Goal: Information Seeking & Learning: Learn about a topic

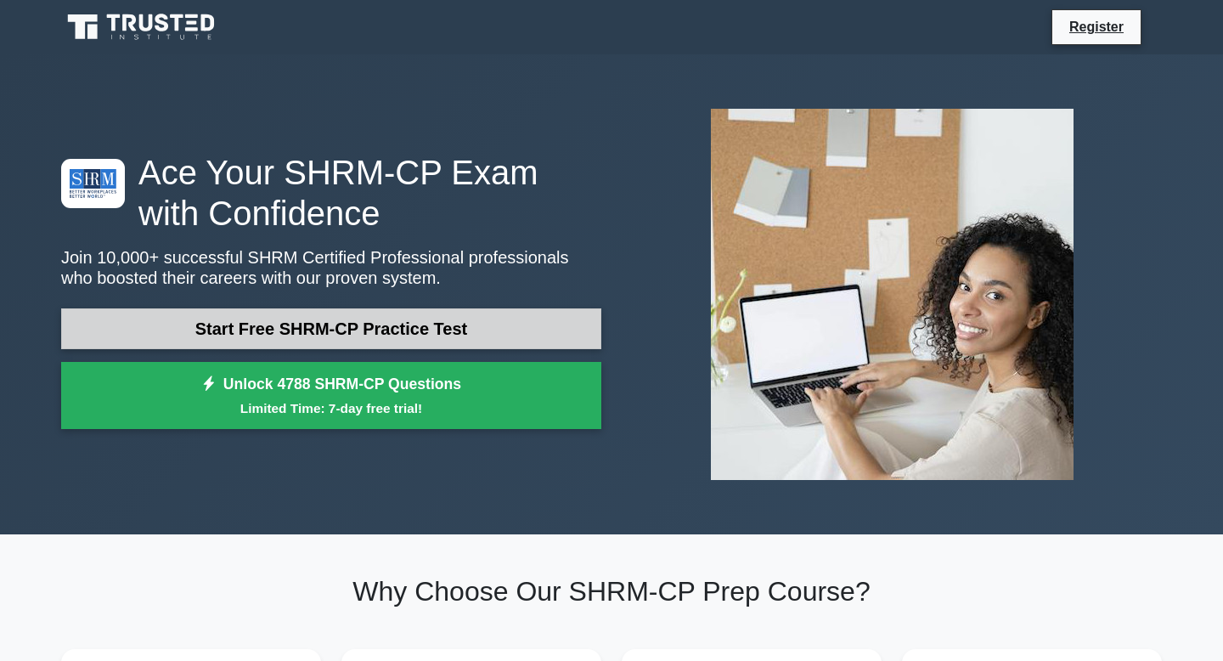
click at [315, 331] on link "Start Free SHRM-CP Practice Test" at bounding box center [331, 328] width 540 height 41
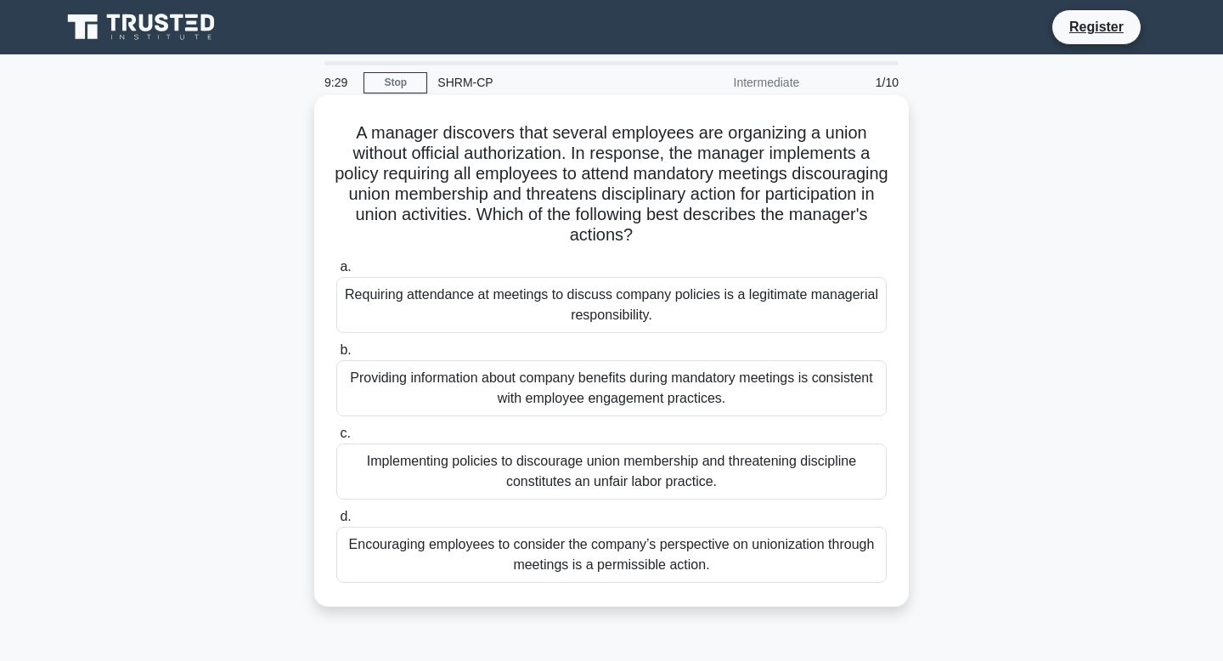
click at [635, 481] on div "Implementing policies to discourage union membership and threatening discipline…" at bounding box center [611, 471] width 550 height 56
click at [336, 439] on input "c. Implementing policies to discourage union membership and threatening discipl…" at bounding box center [336, 433] width 0 height 11
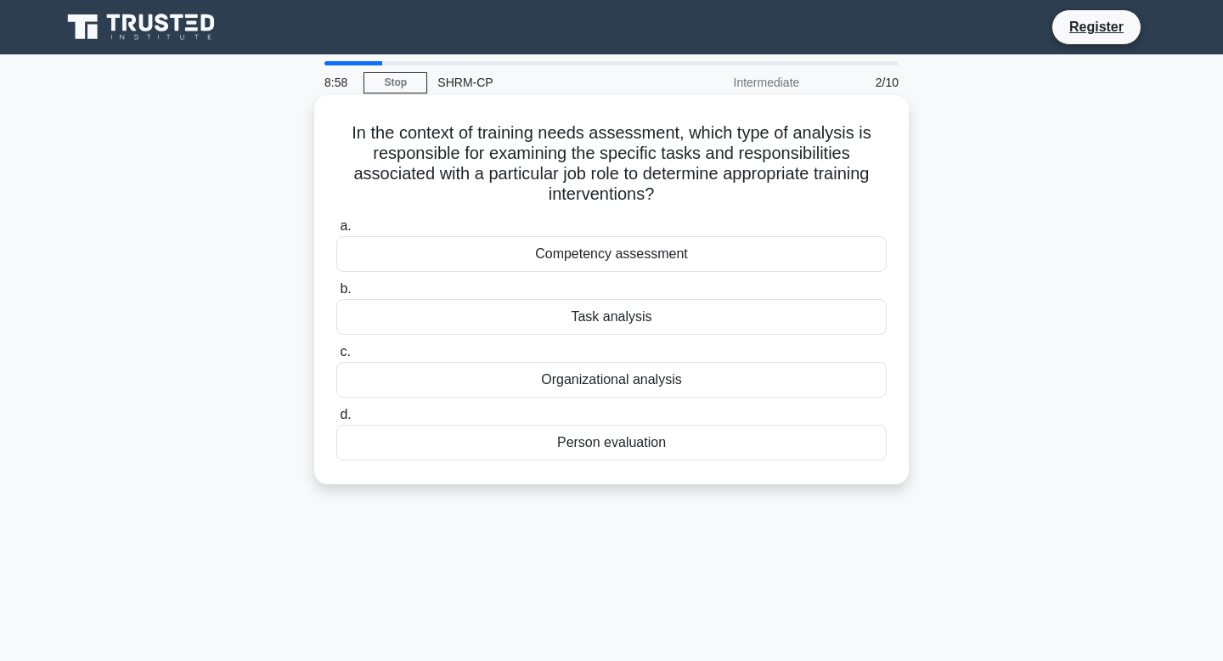
click at [622, 310] on div "Task analysis" at bounding box center [611, 317] width 550 height 36
click at [336, 295] on input "b. Task analysis" at bounding box center [336, 289] width 0 height 11
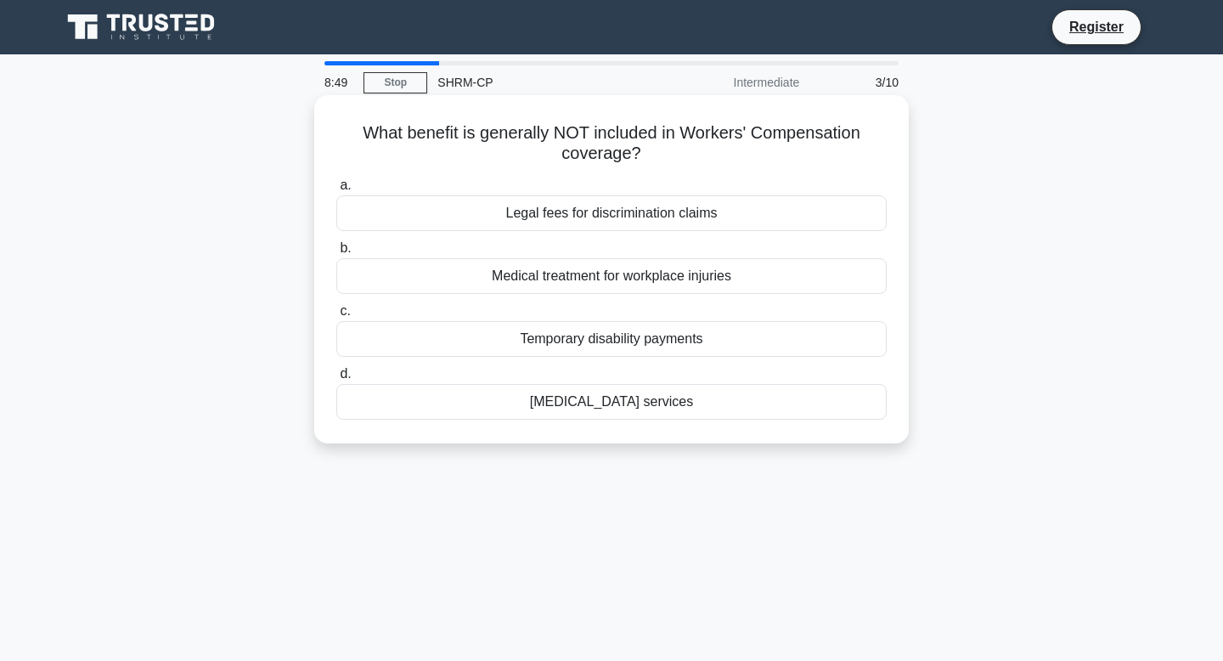
click at [653, 210] on div "Legal fees for discrimination claims" at bounding box center [611, 213] width 550 height 36
click at [336, 191] on input "a. Legal fees for discrimination claims" at bounding box center [336, 185] width 0 height 11
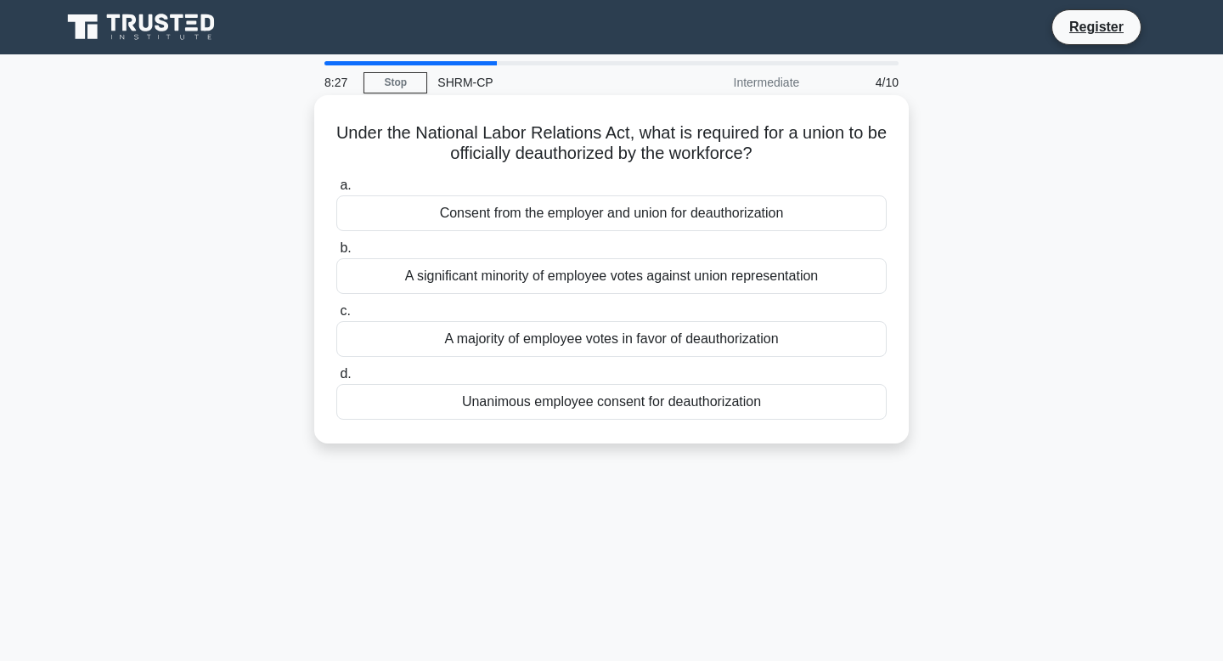
click at [729, 334] on div "A majority of employee votes in favor of deauthorization" at bounding box center [611, 339] width 550 height 36
click at [336, 317] on input "c. A majority of employee votes in favor of deauthorization" at bounding box center [336, 311] width 0 height 11
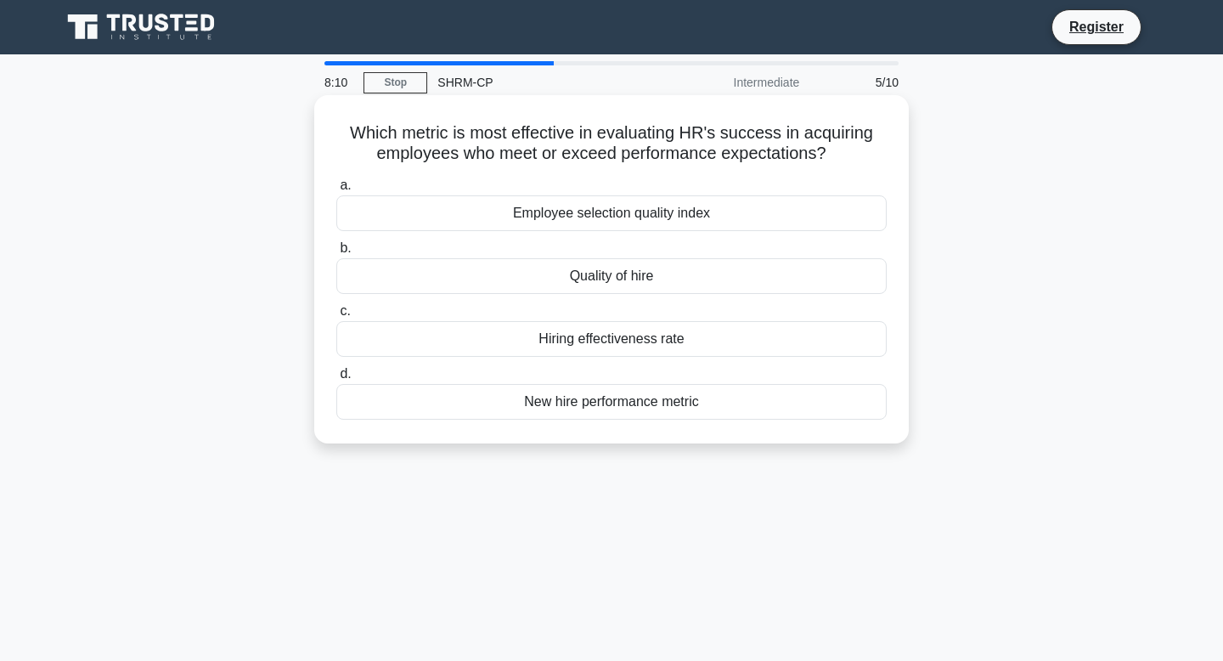
click at [682, 281] on div "Quality of hire" at bounding box center [611, 276] width 550 height 36
click at [336, 254] on input "b. Quality of hire" at bounding box center [336, 248] width 0 height 11
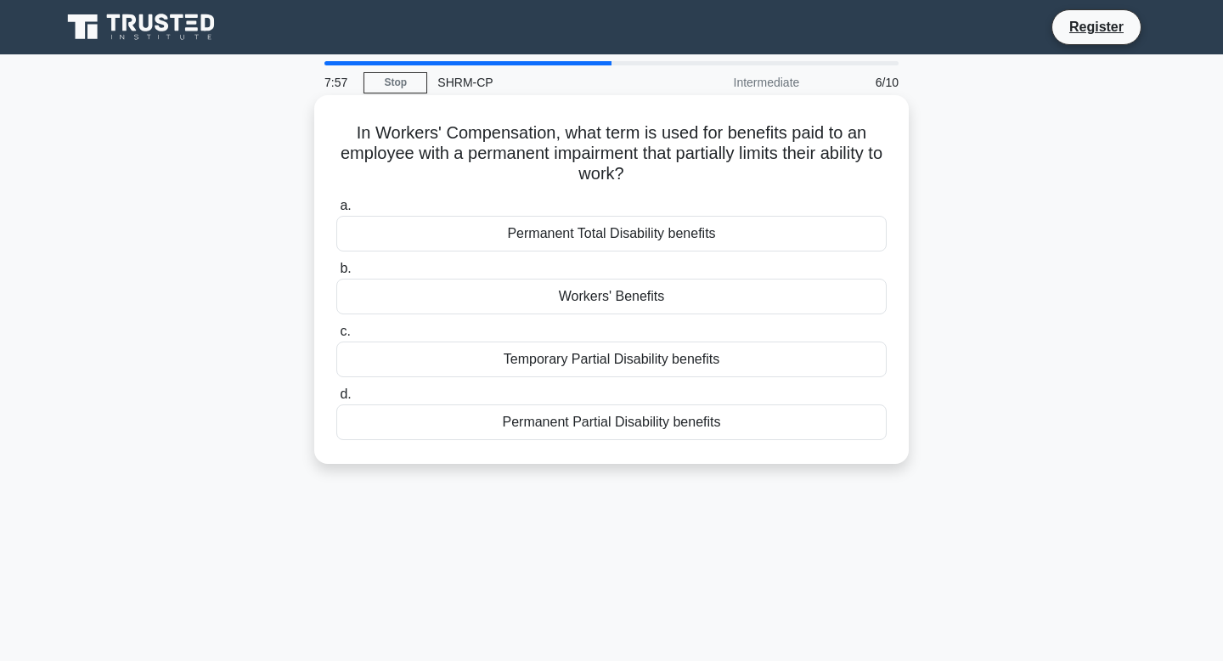
click at [673, 243] on div "Permanent Total Disability benefits" at bounding box center [611, 234] width 550 height 36
click at [336, 211] on input "a. Permanent Total Disability benefits" at bounding box center [336, 205] width 0 height 11
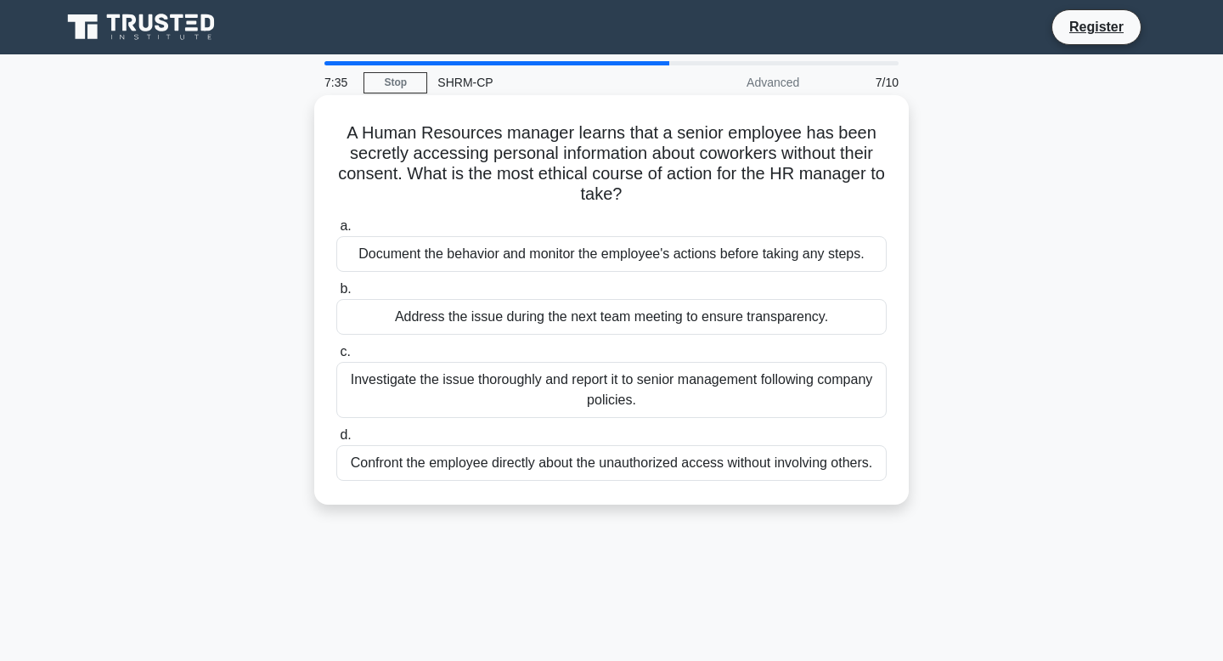
click at [754, 390] on div "Investigate the issue thoroughly and report it to senior management following c…" at bounding box center [611, 390] width 550 height 56
click at [336, 357] on input "c. Investigate the issue thoroughly and report it to senior management followin…" at bounding box center [336, 351] width 0 height 11
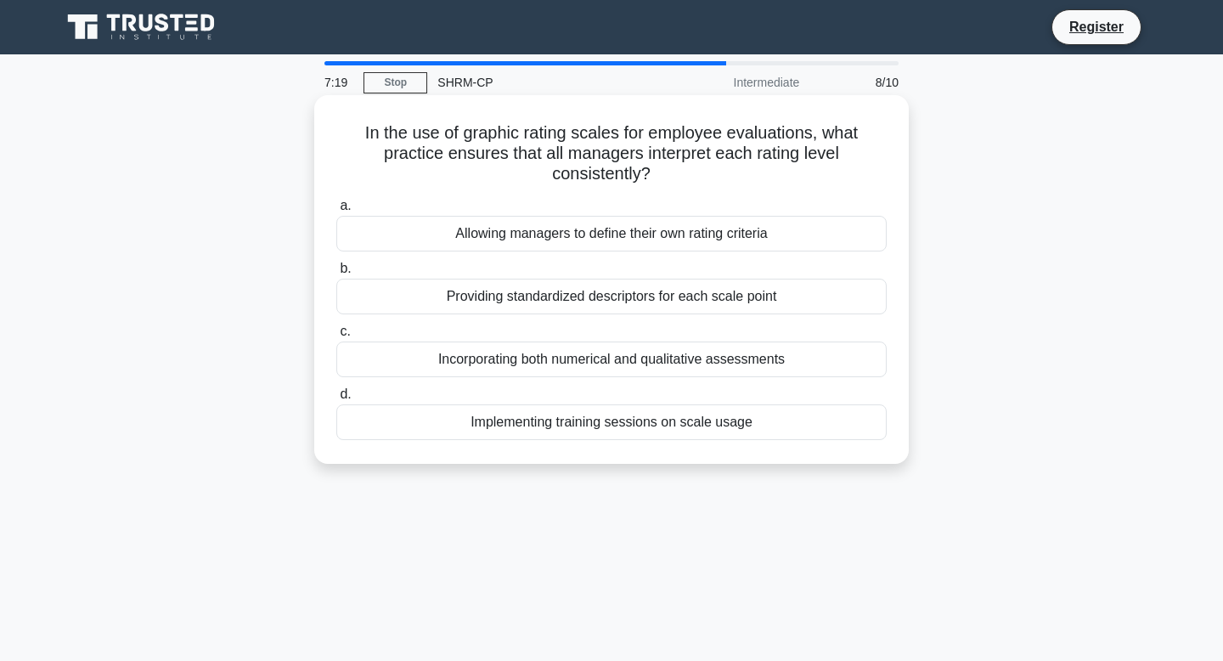
click at [776, 425] on div "Implementing training sessions on scale usage" at bounding box center [611, 422] width 550 height 36
click at [336, 400] on input "d. Implementing training sessions on scale usage" at bounding box center [336, 394] width 0 height 11
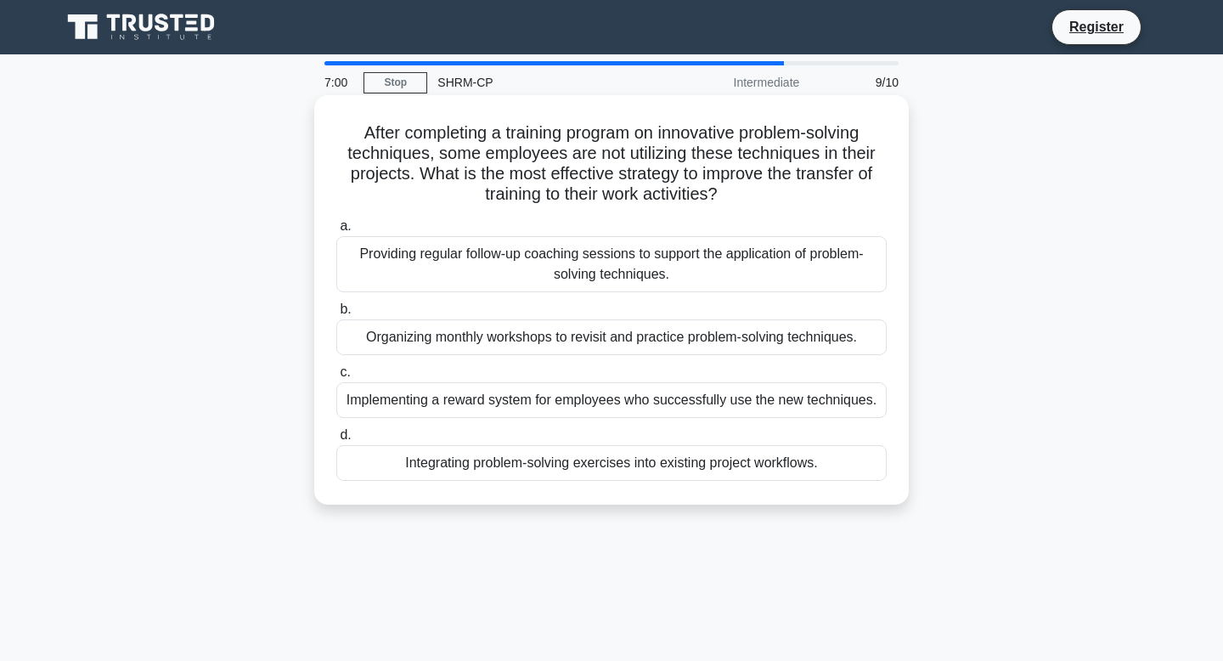
click at [728, 274] on div "Providing regular follow-up coaching sessions to support the application of pro…" at bounding box center [611, 264] width 550 height 56
click at [336, 232] on input "a. Providing regular follow-up coaching sessions to support the application of …" at bounding box center [336, 226] width 0 height 11
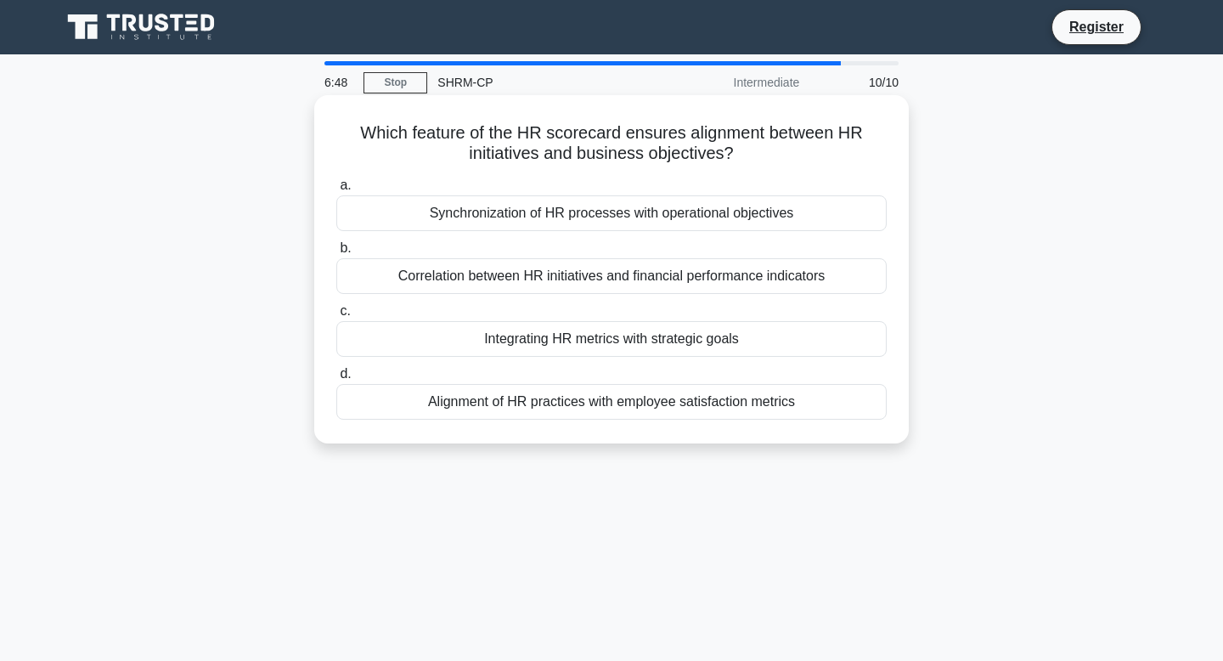
click at [778, 404] on div "Alignment of HR practices with employee satisfaction metrics" at bounding box center [611, 402] width 550 height 36
click at [336, 380] on input "d. Alignment of HR practices with employee satisfaction metrics" at bounding box center [336, 374] width 0 height 11
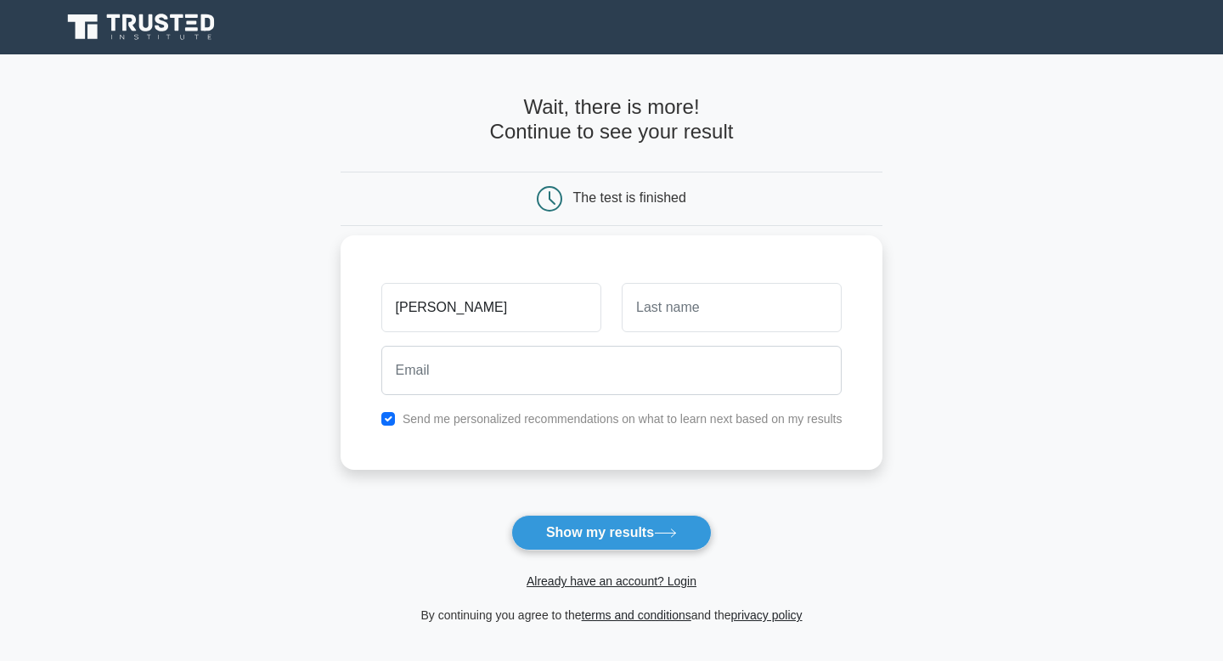
drag, startPoint x: 556, startPoint y: 315, endPoint x: 447, endPoint y: 311, distance: 108.8
click at [447, 311] on input "Gisselle Garza" at bounding box center [491, 307] width 220 height 49
type input "Gisselle"
click at [706, 290] on input "text" at bounding box center [732, 307] width 220 height 49
type input "Amleh"
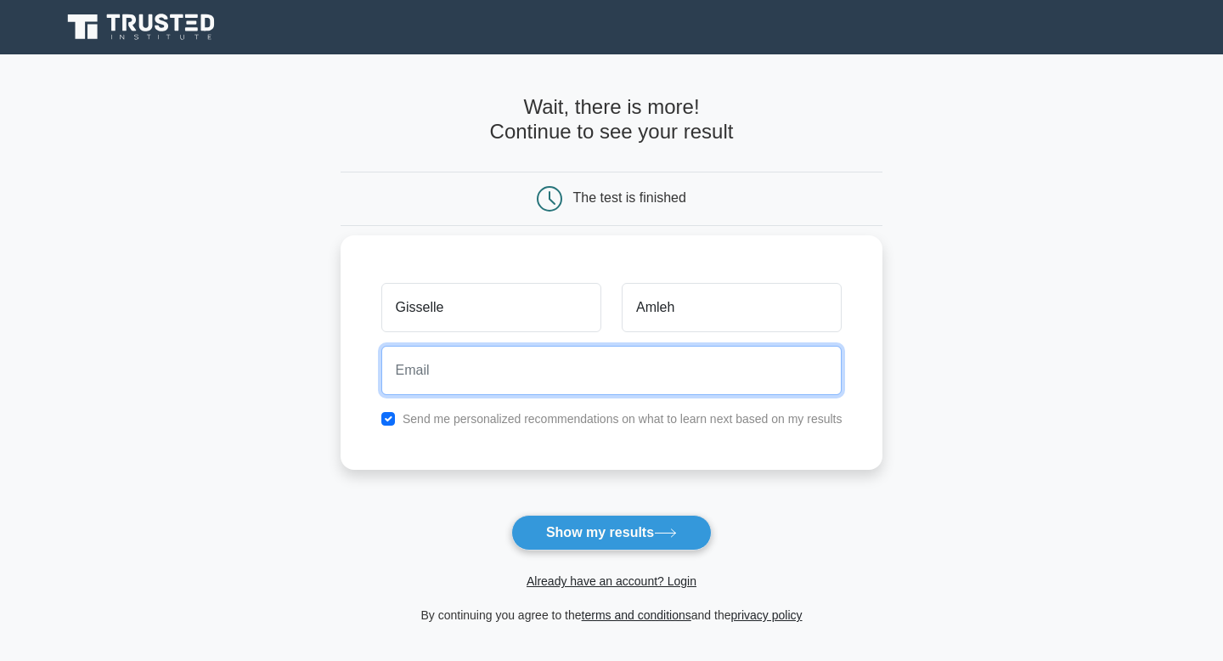
click at [652, 371] on input "email" at bounding box center [611, 370] width 461 height 49
type input "gissellegarza88@gmail.com"
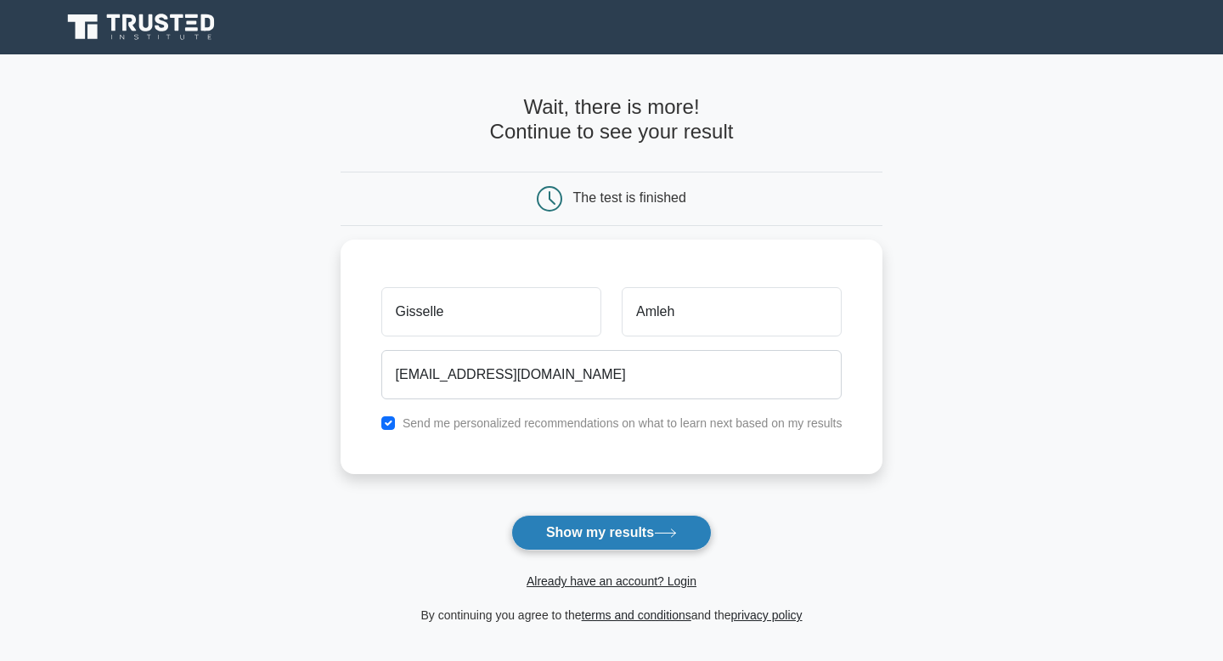
click at [607, 539] on button "Show my results" at bounding box center [611, 533] width 200 height 36
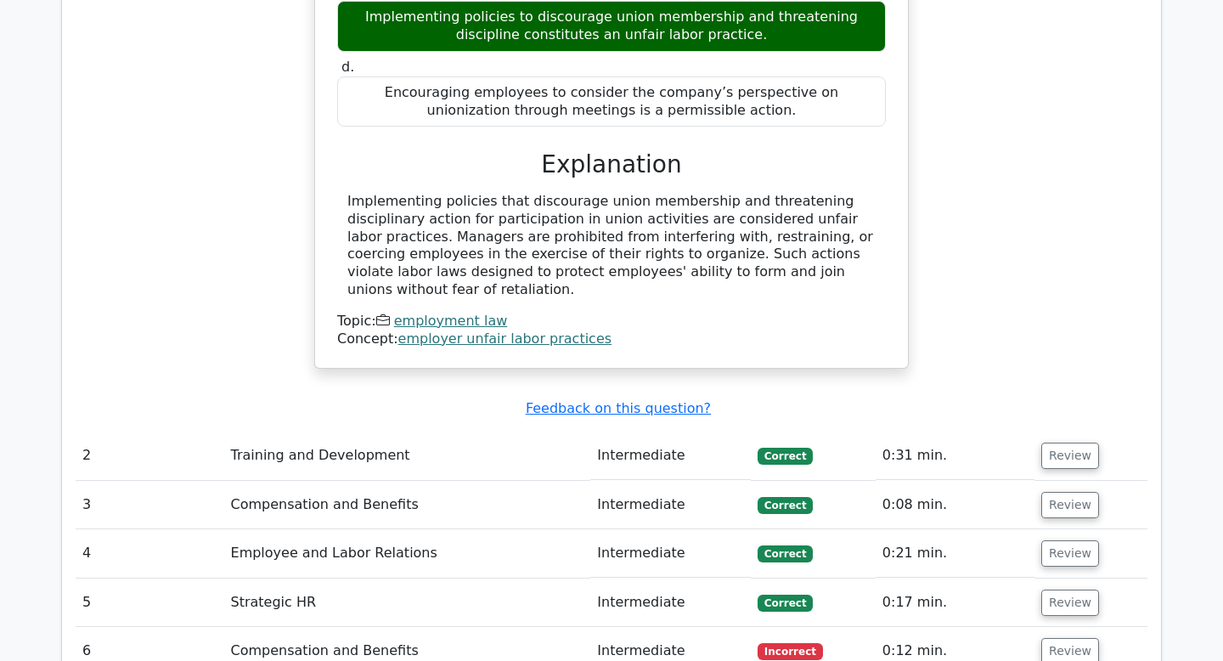
scroll to position [2047, 0]
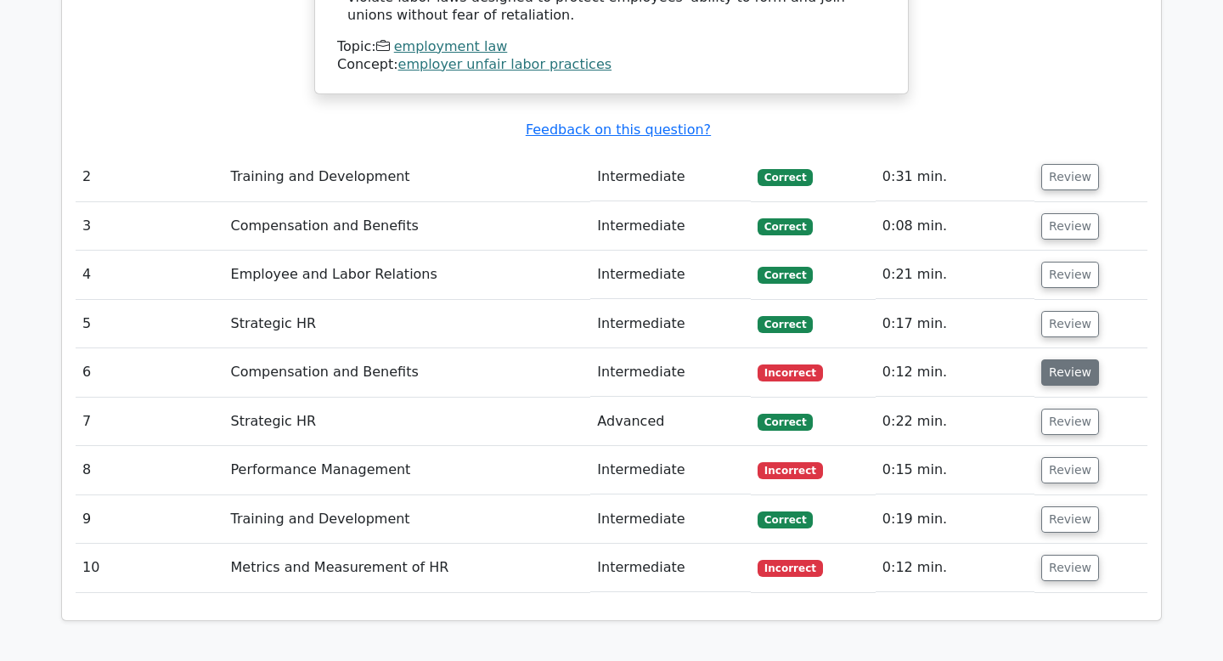
click at [1049, 359] on button "Review" at bounding box center [1070, 372] width 58 height 26
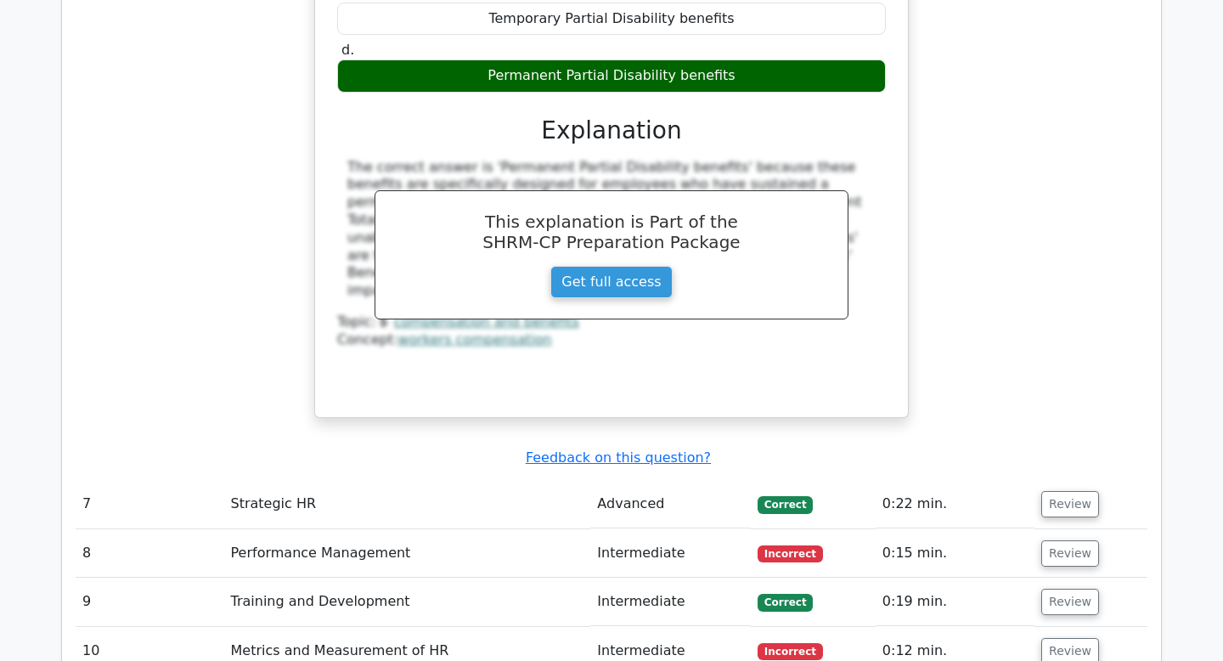
scroll to position [3006, 0]
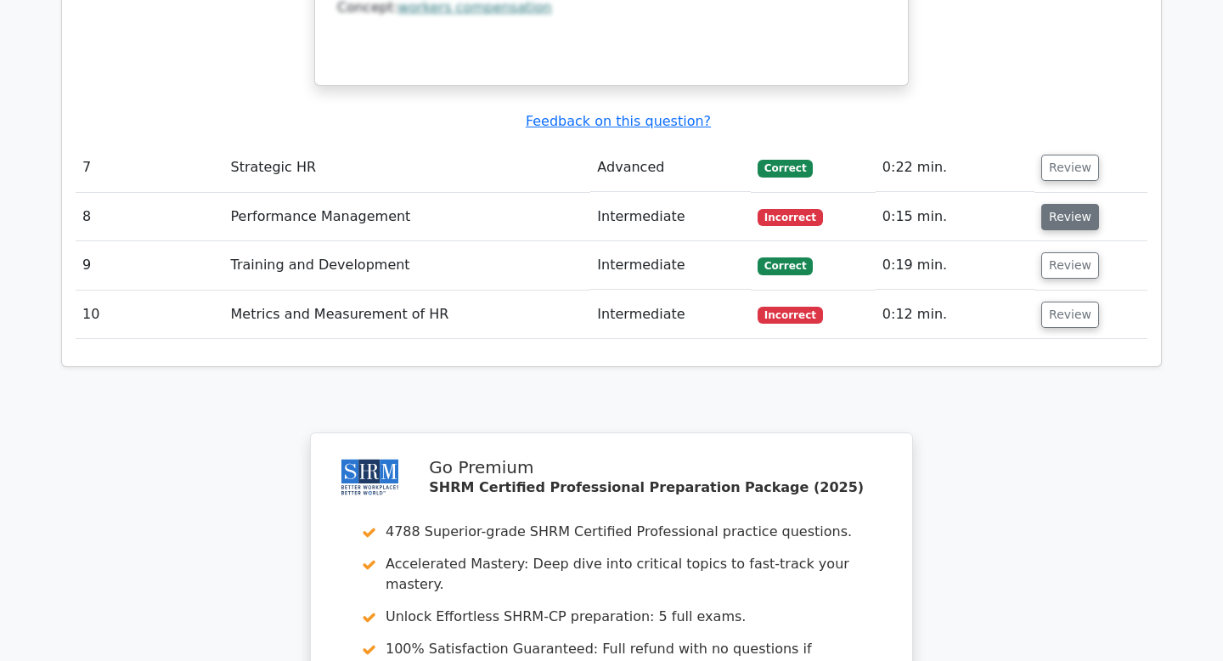
click at [1047, 204] on button "Review" at bounding box center [1070, 217] width 58 height 26
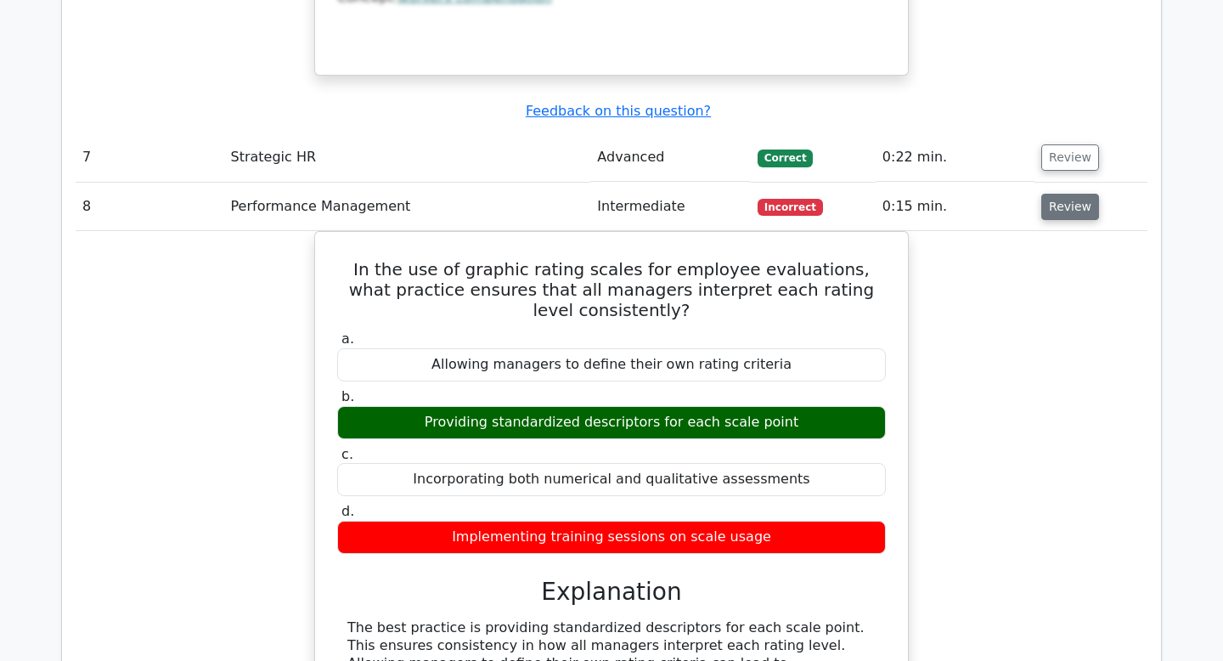
scroll to position [2992, 0]
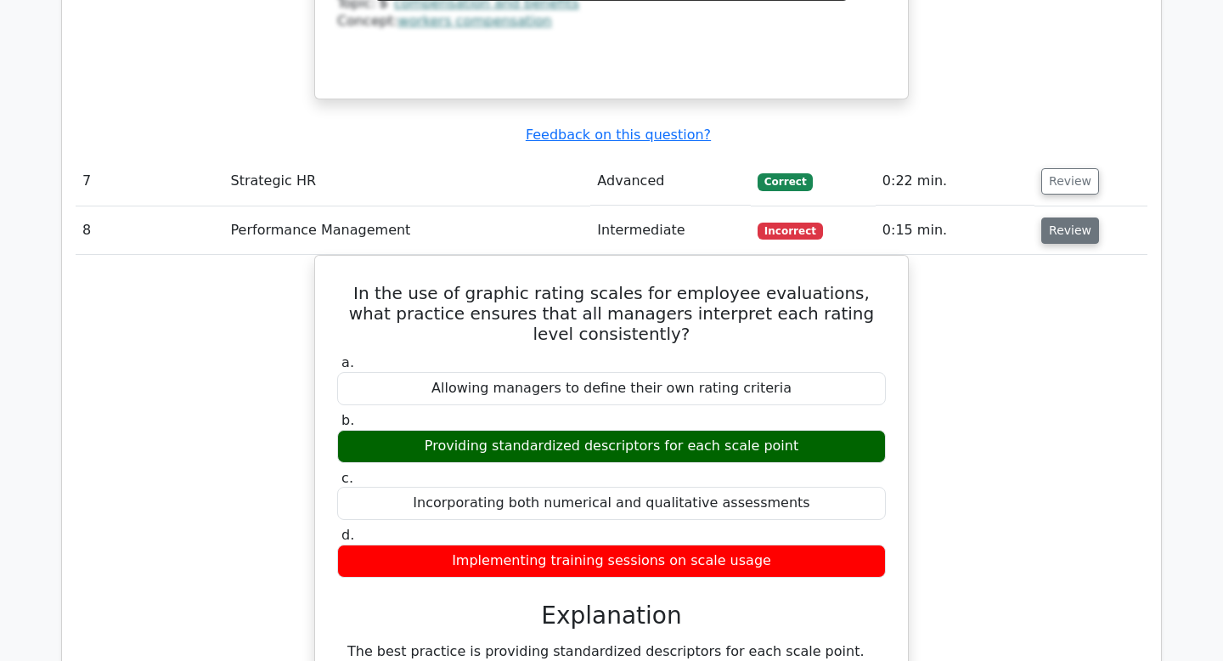
click at [1072, 217] on button "Review" at bounding box center [1070, 230] width 58 height 26
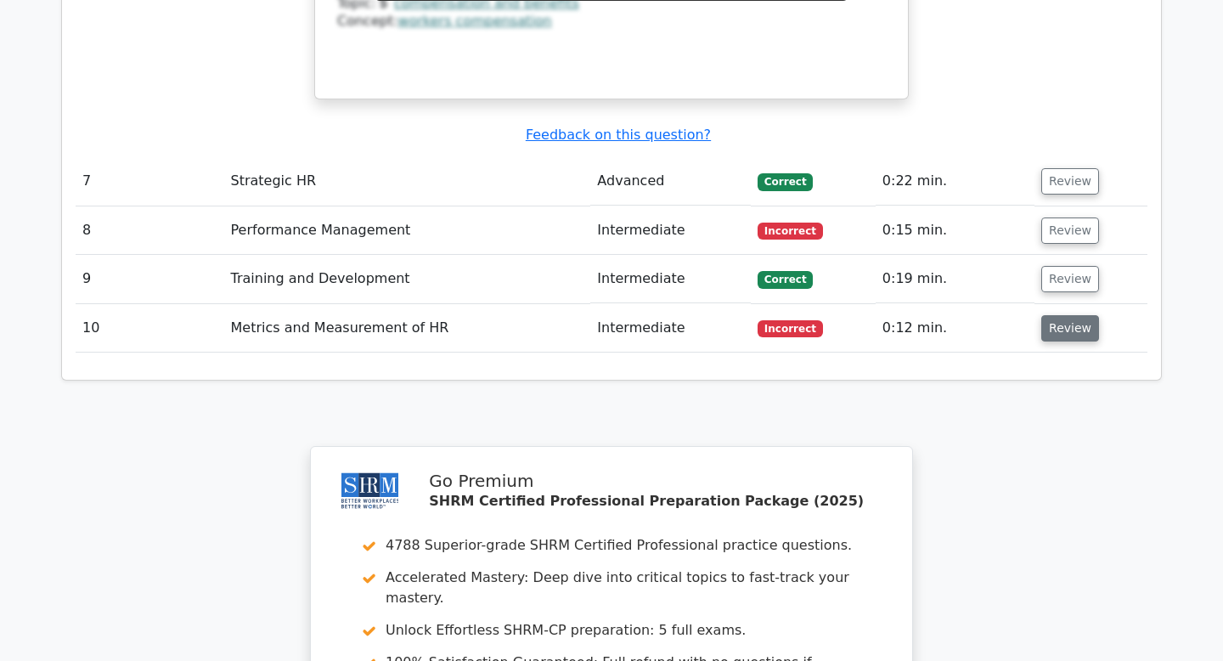
click at [1077, 315] on button "Review" at bounding box center [1070, 328] width 58 height 26
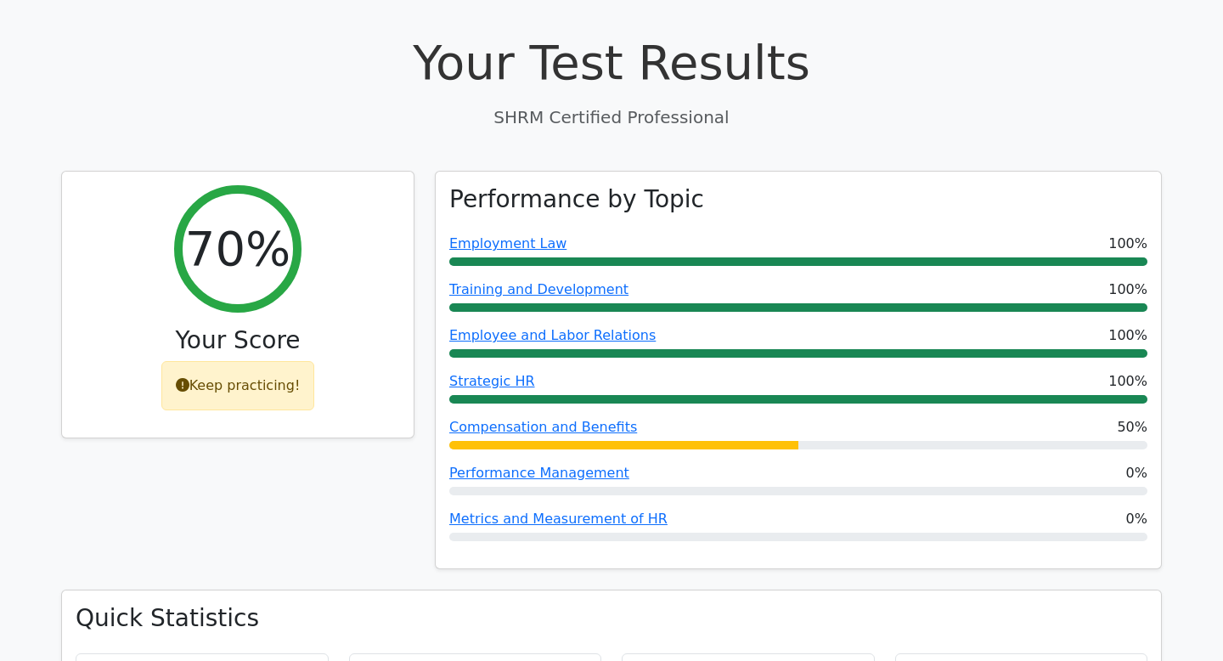
scroll to position [475, 0]
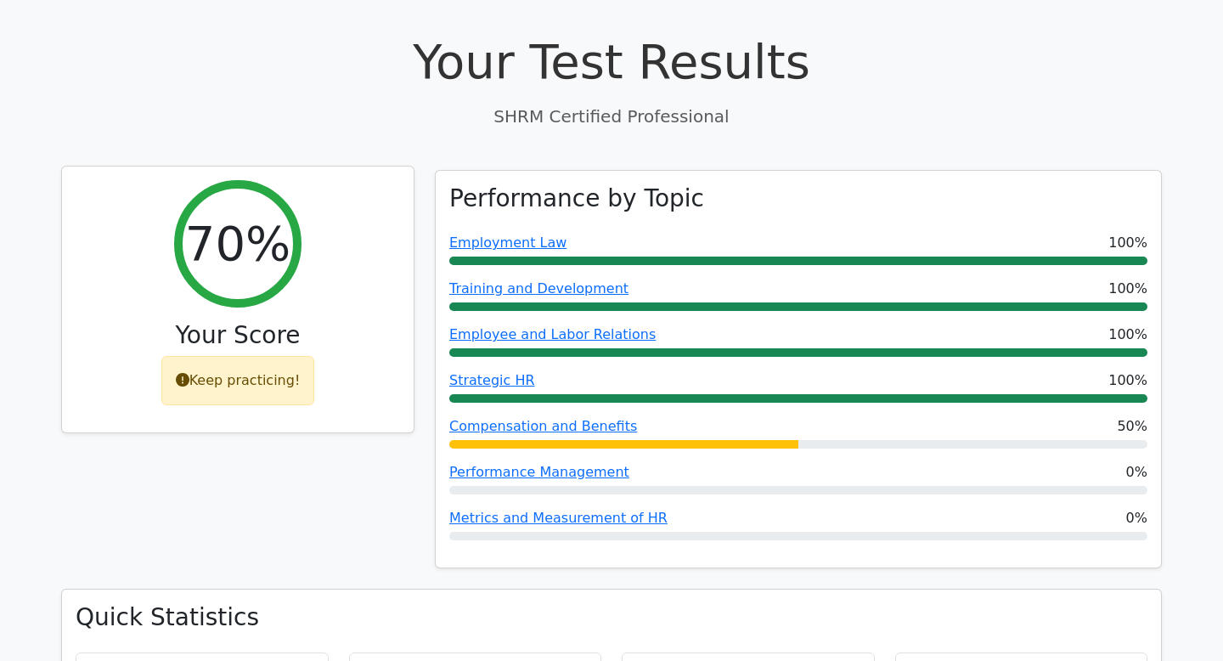
click at [275, 356] on div "Keep practicing!" at bounding box center [238, 380] width 154 height 49
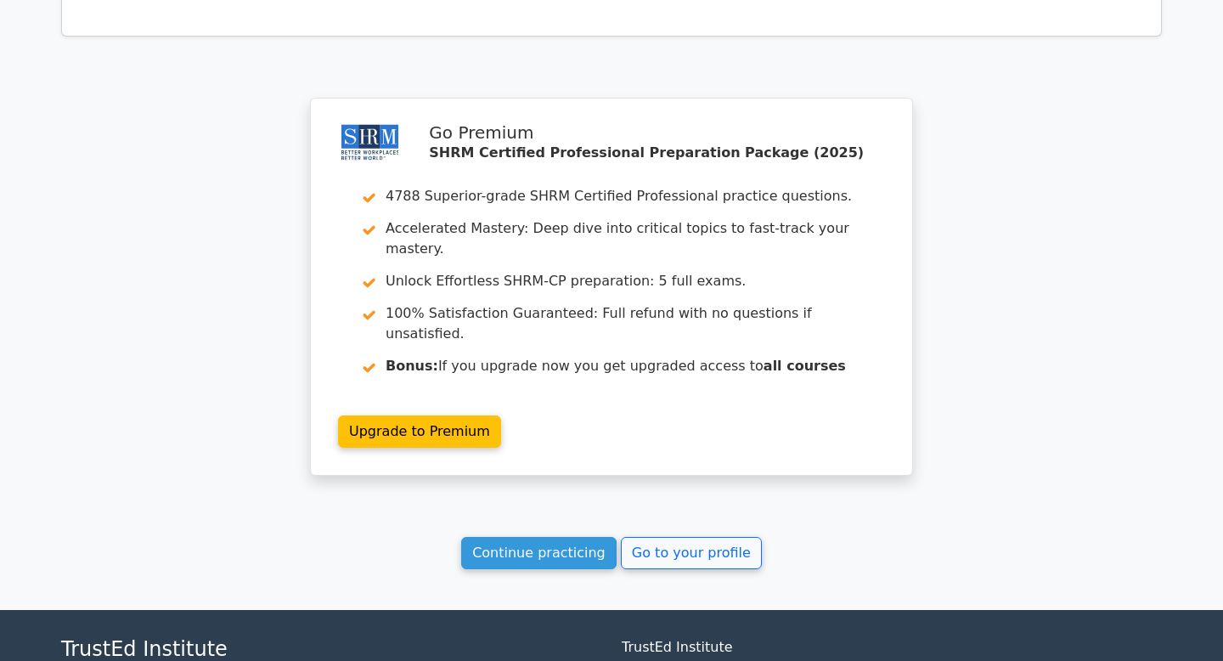
scroll to position [4077, 0]
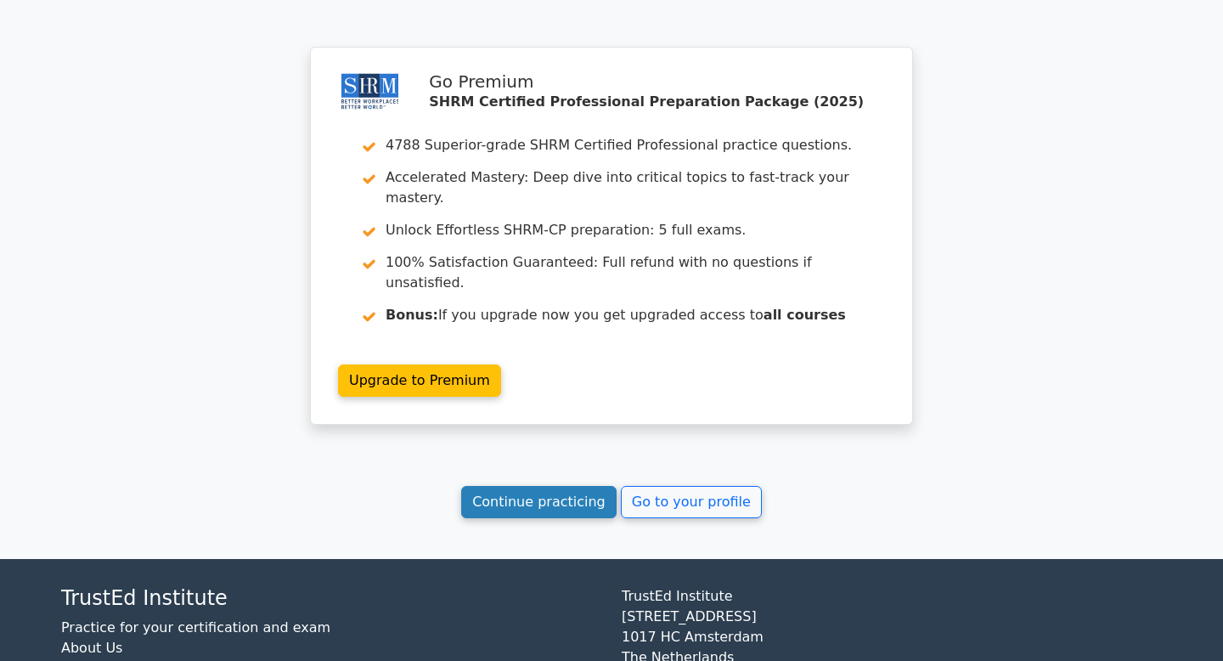
click at [531, 486] on link "Continue practicing" at bounding box center [538, 502] width 155 height 32
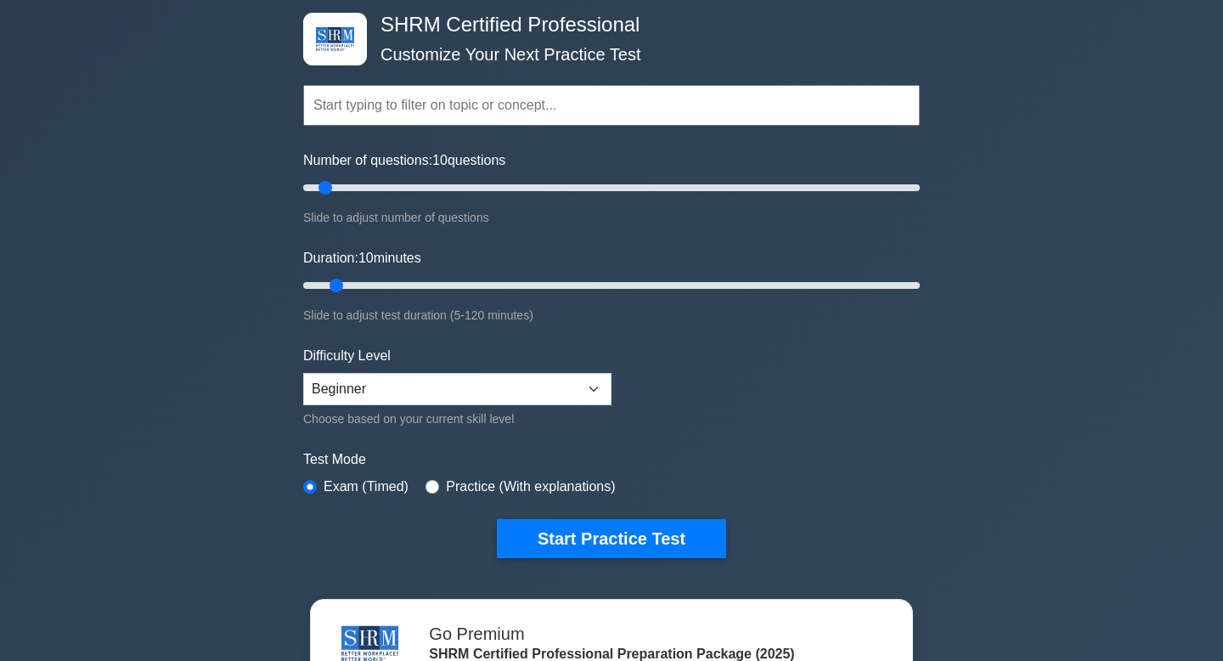
scroll to position [84, 0]
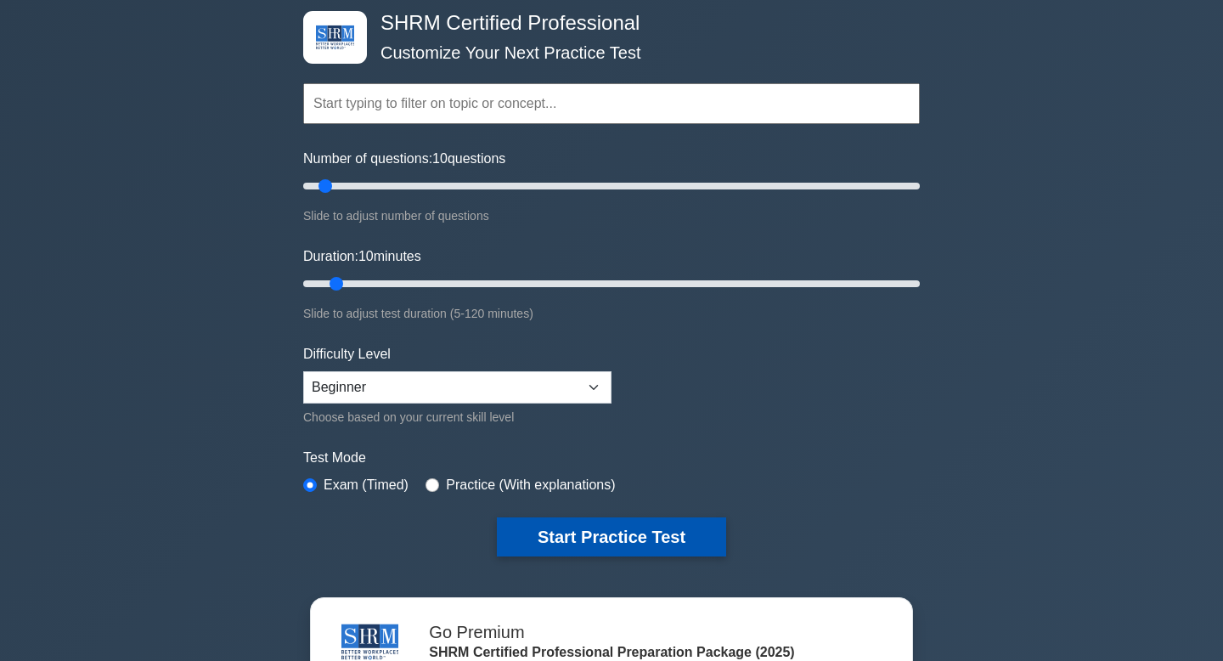
click at [575, 531] on button "Start Practice Test" at bounding box center [611, 536] width 229 height 39
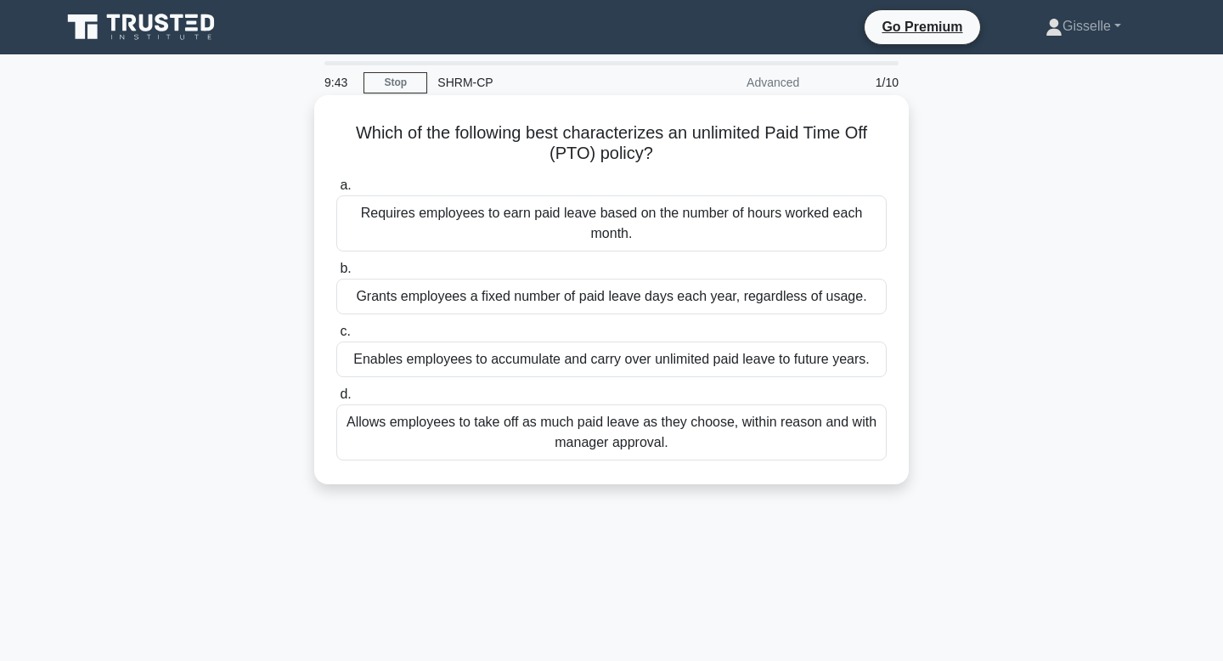
click at [539, 418] on div "Allows employees to take off as much paid leave as they choose, within reason a…" at bounding box center [611, 432] width 550 height 56
click at [336, 400] on input "d. Allows employees to take off as much paid leave as they choose, within reaso…" at bounding box center [336, 394] width 0 height 11
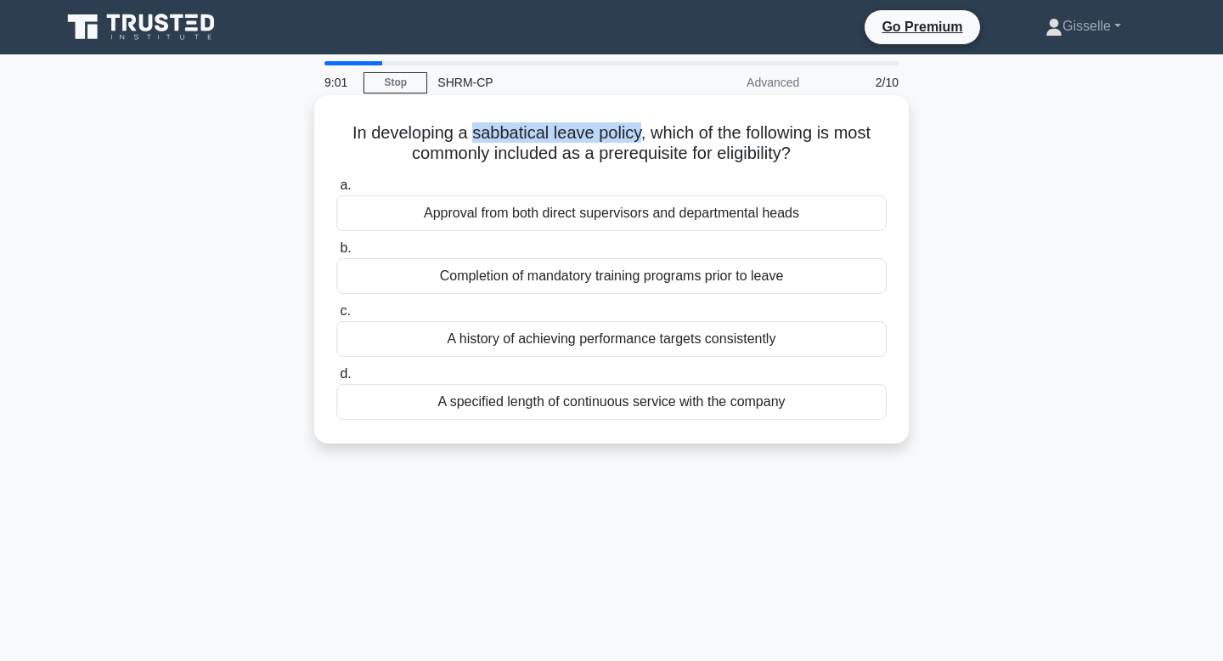
drag, startPoint x: 637, startPoint y: 138, endPoint x: 476, endPoint y: 138, distance: 161.3
click at [476, 138] on h5 "In developing a sabbatical leave policy, which of the following is most commonl…" at bounding box center [612, 143] width 554 height 42
copy h5 "sabbatical leave policy"
click at [681, 415] on div "A specified length of continuous service with the company" at bounding box center [611, 402] width 550 height 36
click at [336, 380] on input "d. A specified length of continuous service with the company" at bounding box center [336, 374] width 0 height 11
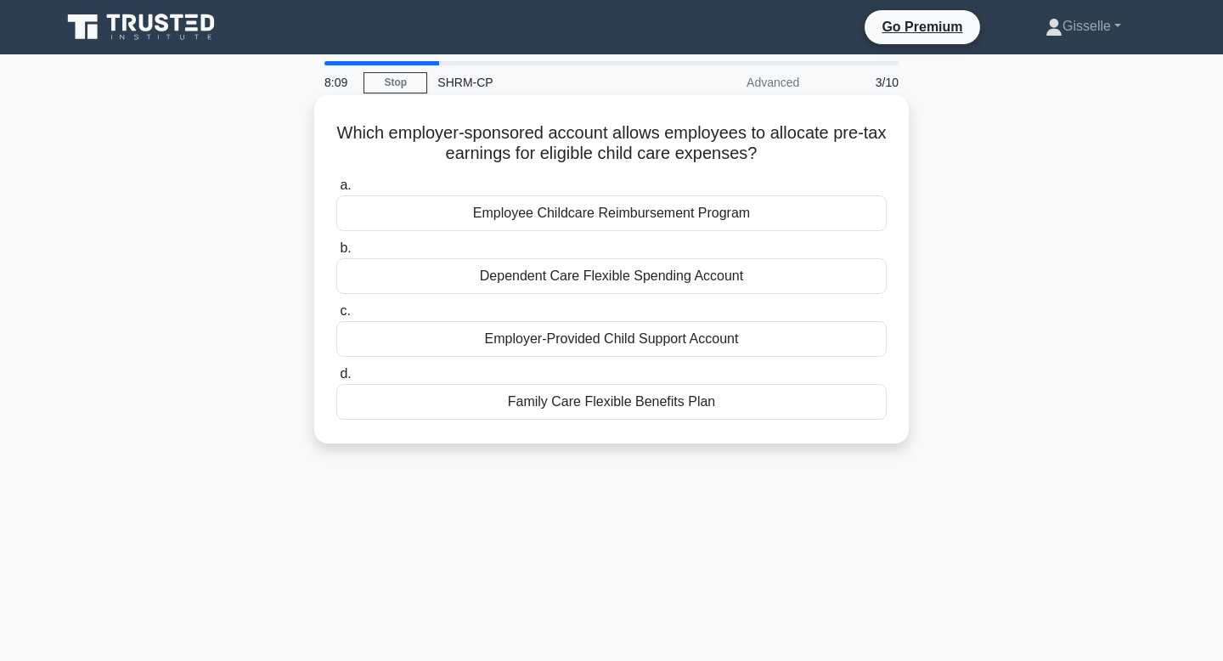
click at [632, 275] on div "Dependent Care Flexible Spending Account" at bounding box center [611, 276] width 550 height 36
click at [336, 254] on input "b. Dependent Care Flexible Spending Account" at bounding box center [336, 248] width 0 height 11
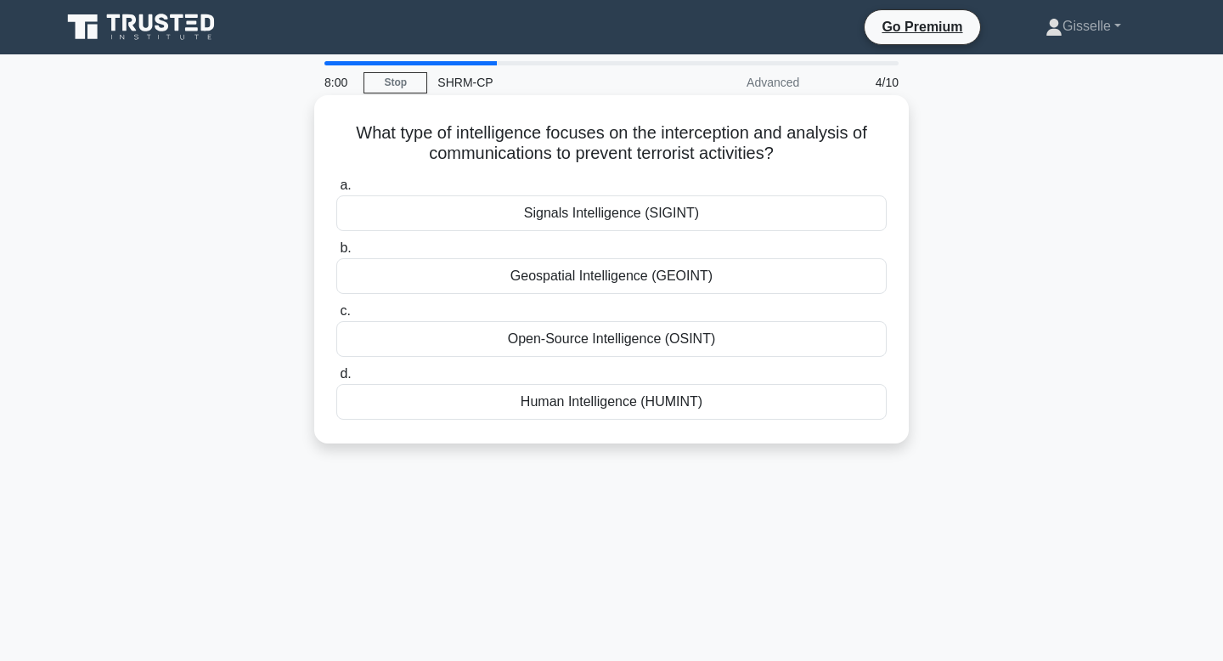
drag, startPoint x: 779, startPoint y: 156, endPoint x: 346, endPoint y: 129, distance: 433.1
click at [346, 129] on h5 "What type of intelligence focuses on the interception and analysis of communica…" at bounding box center [612, 143] width 554 height 42
copy h5 "What type of intelligence focuses on the interception and analysis of communica…"
click at [677, 208] on div "Signals Intelligence (SIGINT)" at bounding box center [611, 213] width 550 height 36
click at [336, 191] on input "a. Signals Intelligence (SIGINT)" at bounding box center [336, 185] width 0 height 11
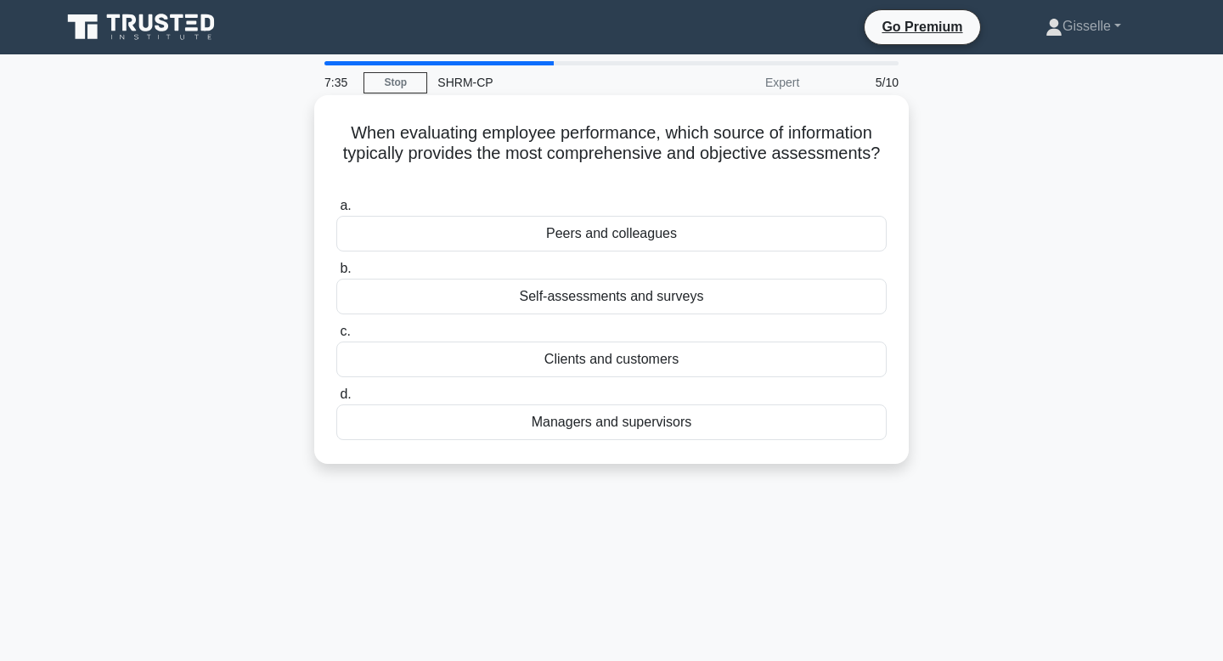
click at [572, 299] on div "Self-assessments and surveys" at bounding box center [611, 297] width 550 height 36
click at [336, 274] on input "b. Self-assessments and surveys" at bounding box center [336, 268] width 0 height 11
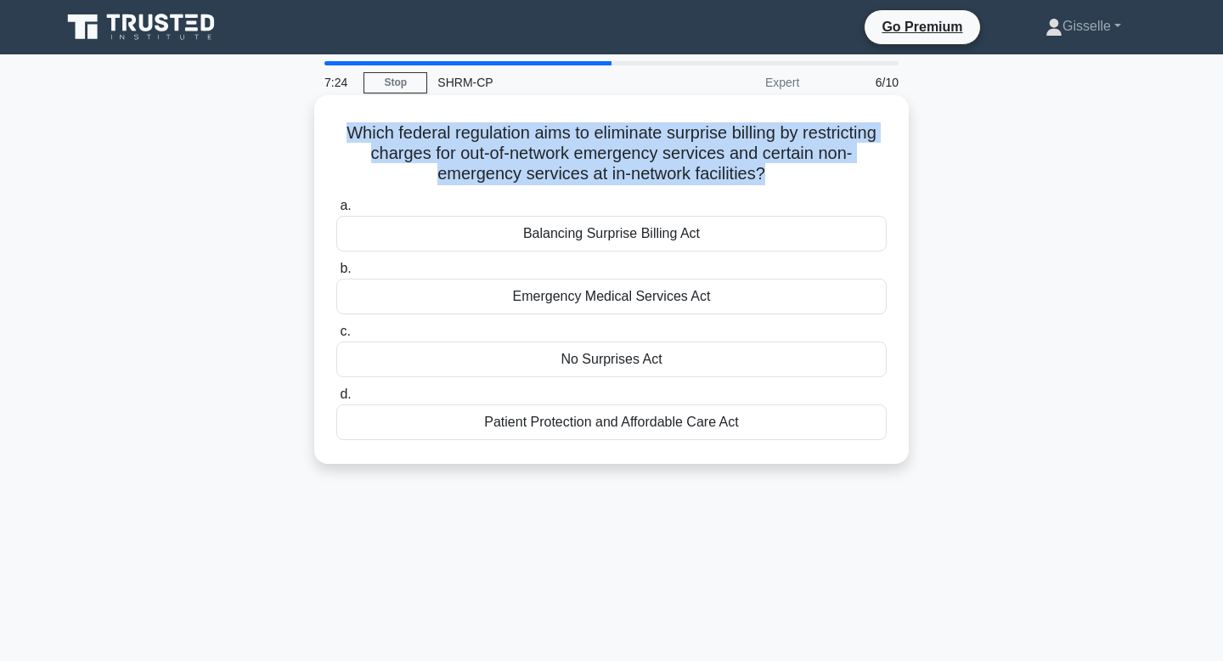
drag, startPoint x: 762, startPoint y: 184, endPoint x: 326, endPoint y: 136, distance: 438.3
click at [326, 136] on div "Which federal regulation aims to eliminate surprise billing by restricting char…" at bounding box center [611, 279] width 581 height 355
copy h5 "Which federal regulation aims to eliminate surprise billing by restricting char…"
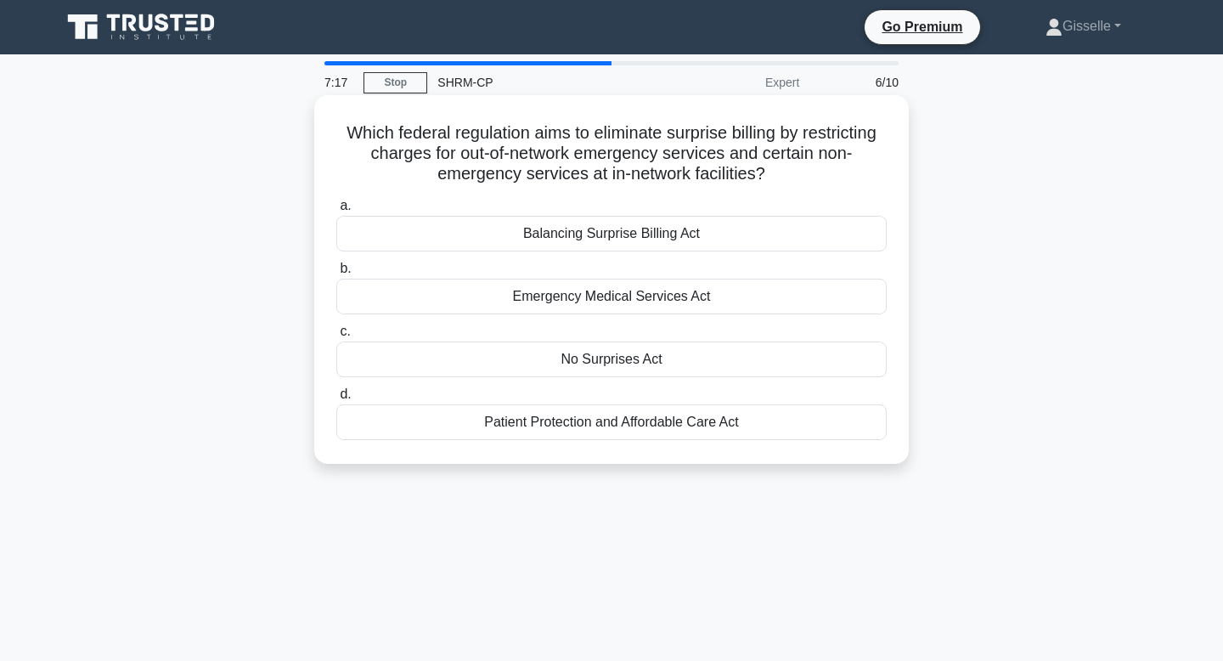
click at [610, 369] on div "No Surprises Act" at bounding box center [611, 359] width 550 height 36
click at [336, 337] on input "c. No Surprises Act" at bounding box center [336, 331] width 0 height 11
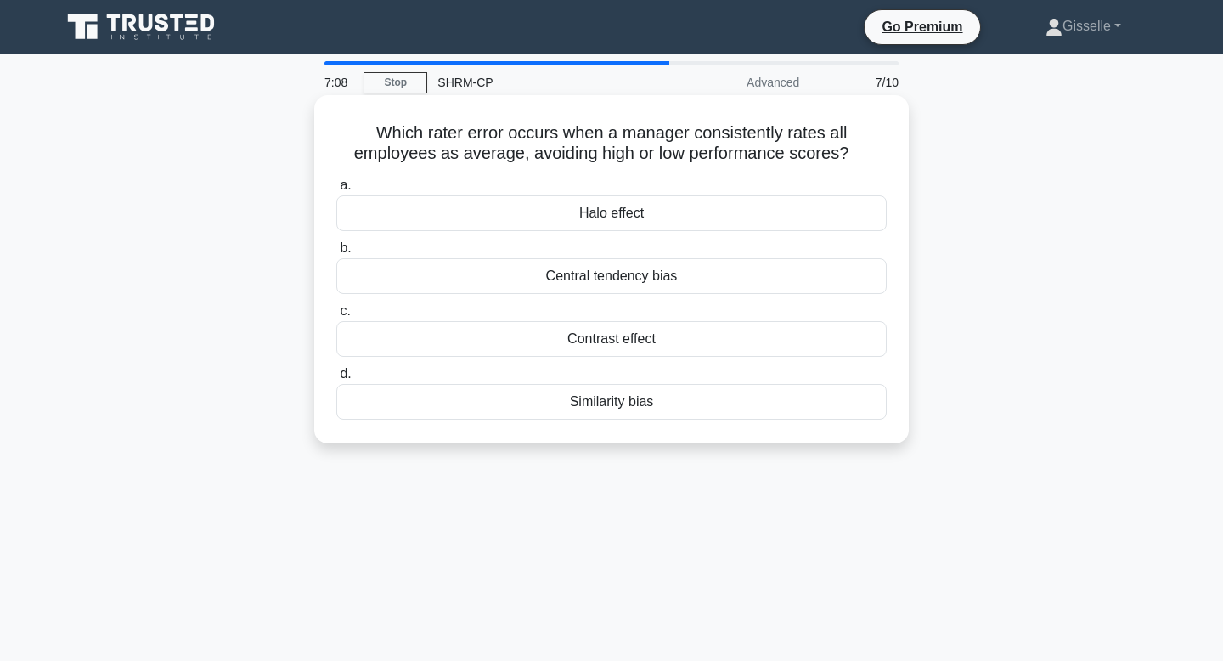
click at [605, 224] on div "Halo effect" at bounding box center [611, 213] width 550 height 36
click at [336, 191] on input "a. Halo effect" at bounding box center [336, 185] width 0 height 11
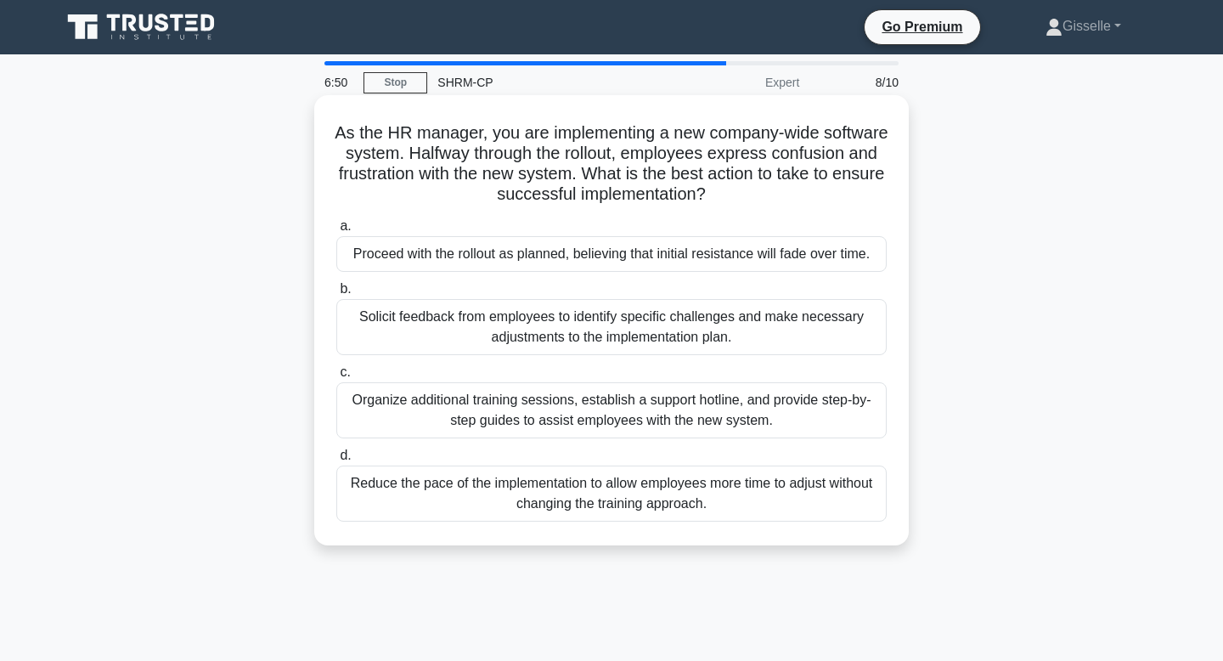
click at [621, 414] on div "Organize additional training sessions, establish a support hotline, and provide…" at bounding box center [611, 410] width 550 height 56
click at [336, 378] on input "c. Organize additional training sessions, establish a support hotline, and prov…" at bounding box center [336, 372] width 0 height 11
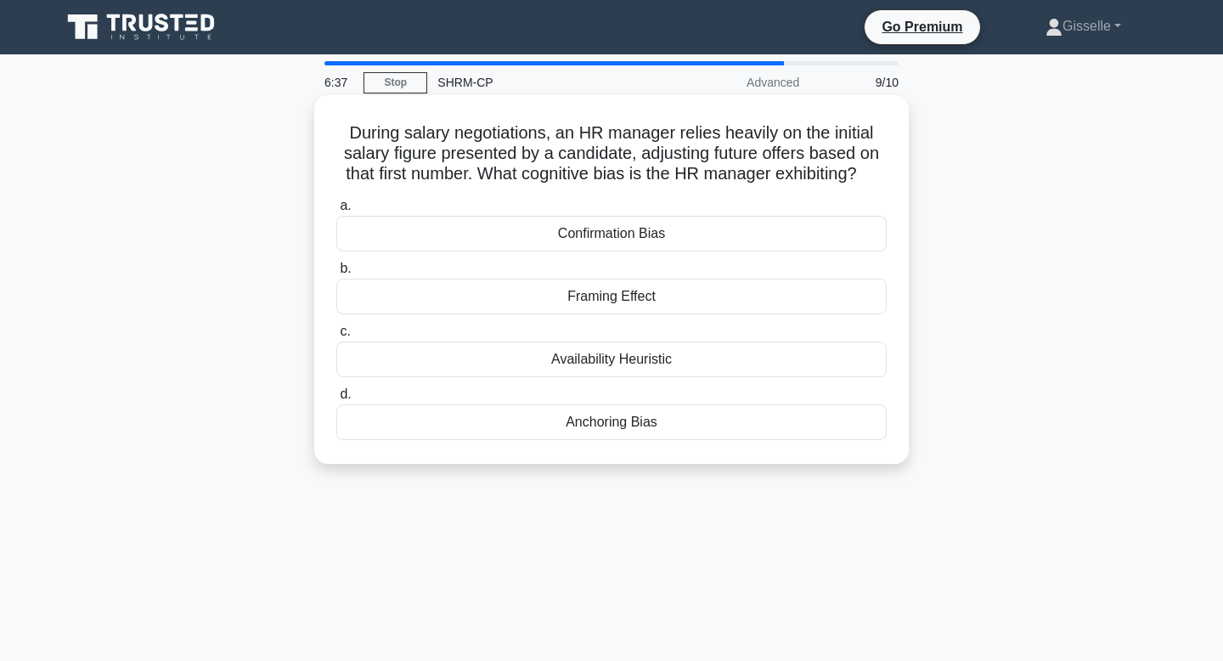
click at [624, 431] on div "Anchoring Bias" at bounding box center [611, 422] width 550 height 36
click at [336, 400] on input "d. Anchoring Bias" at bounding box center [336, 394] width 0 height 11
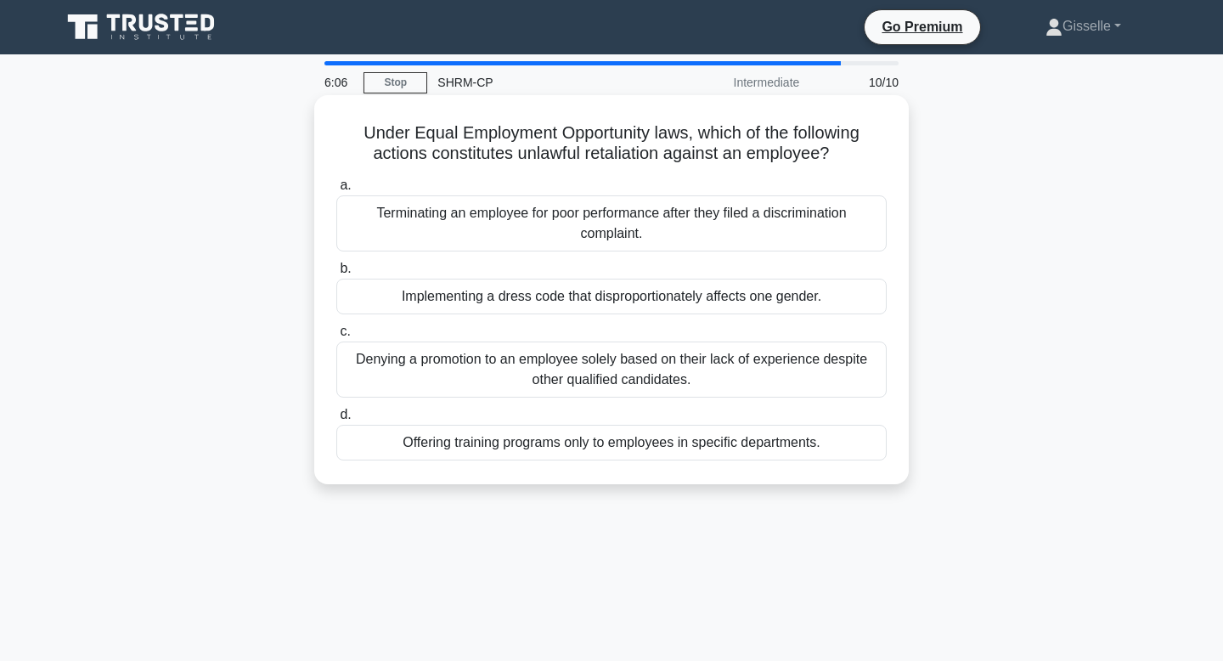
click at [622, 449] on div "Offering training programs only to employees in specific departments." at bounding box center [611, 443] width 550 height 36
click at [336, 420] on input "d. Offering training programs only to employees in specific departments." at bounding box center [336, 414] width 0 height 11
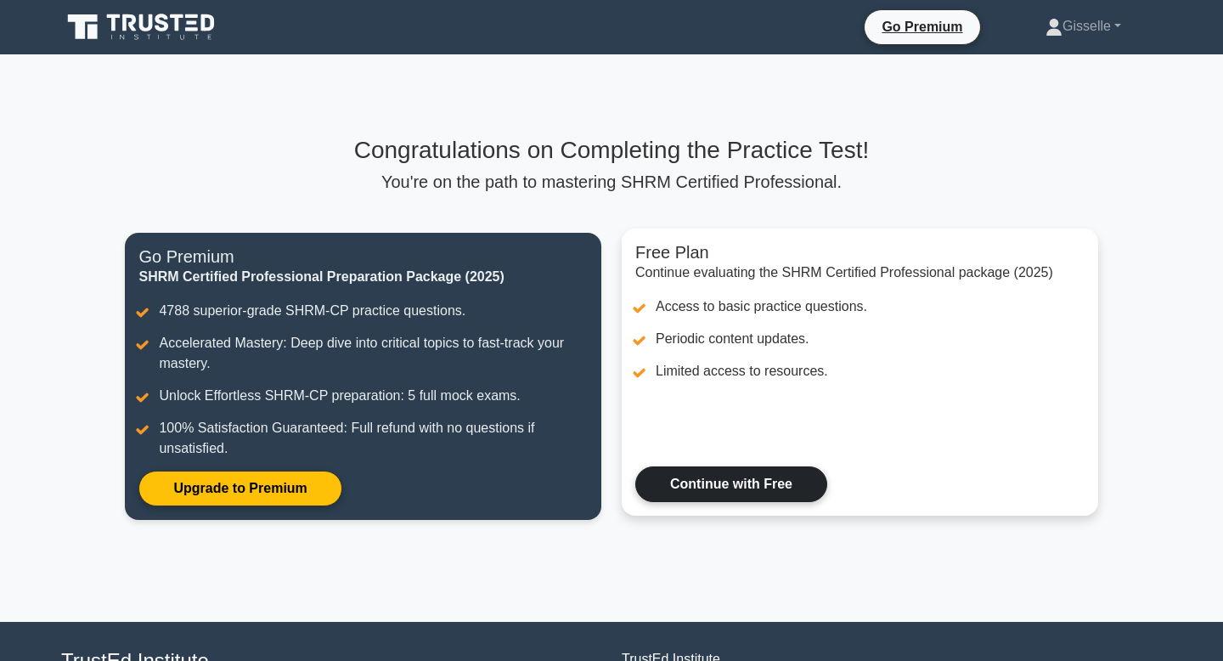
click at [714, 498] on link "Continue with Free" at bounding box center [731, 484] width 192 height 36
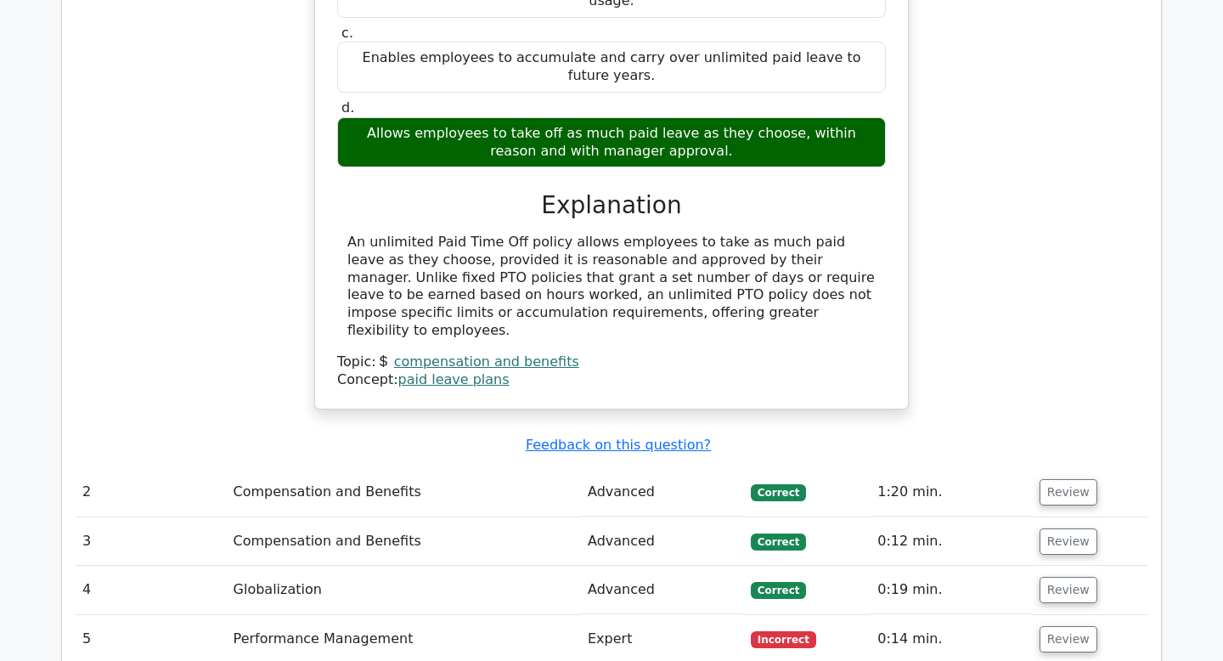
scroll to position [1832, 0]
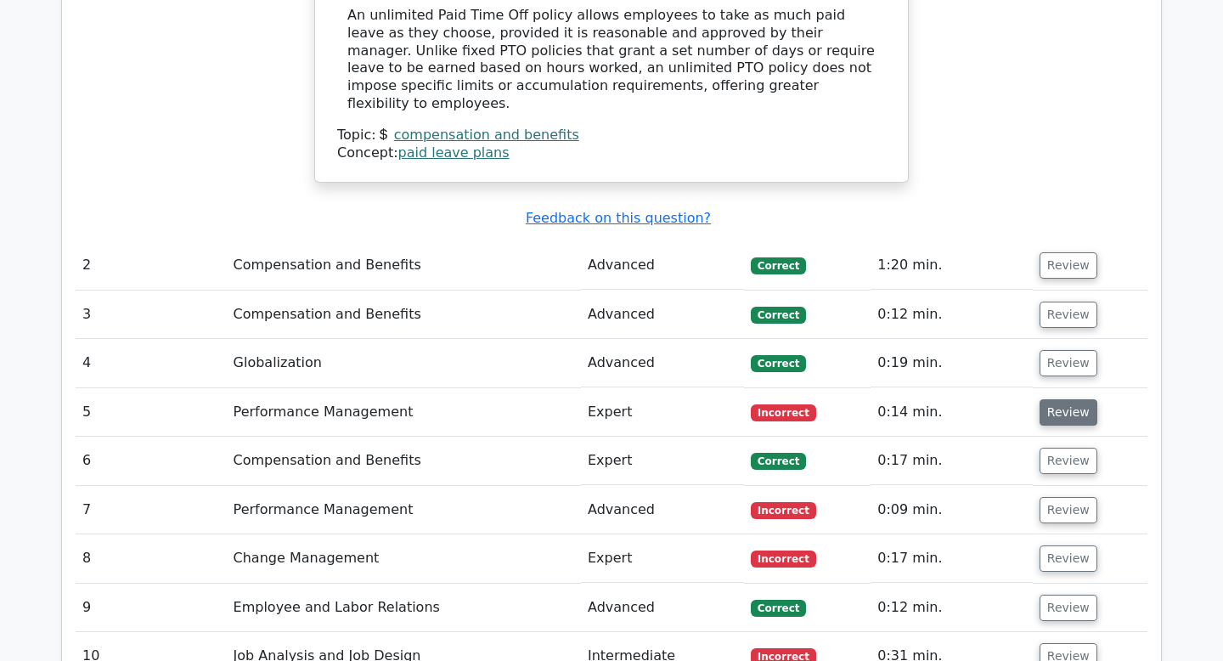
click at [1072, 399] on button "Review" at bounding box center [1068, 412] width 58 height 26
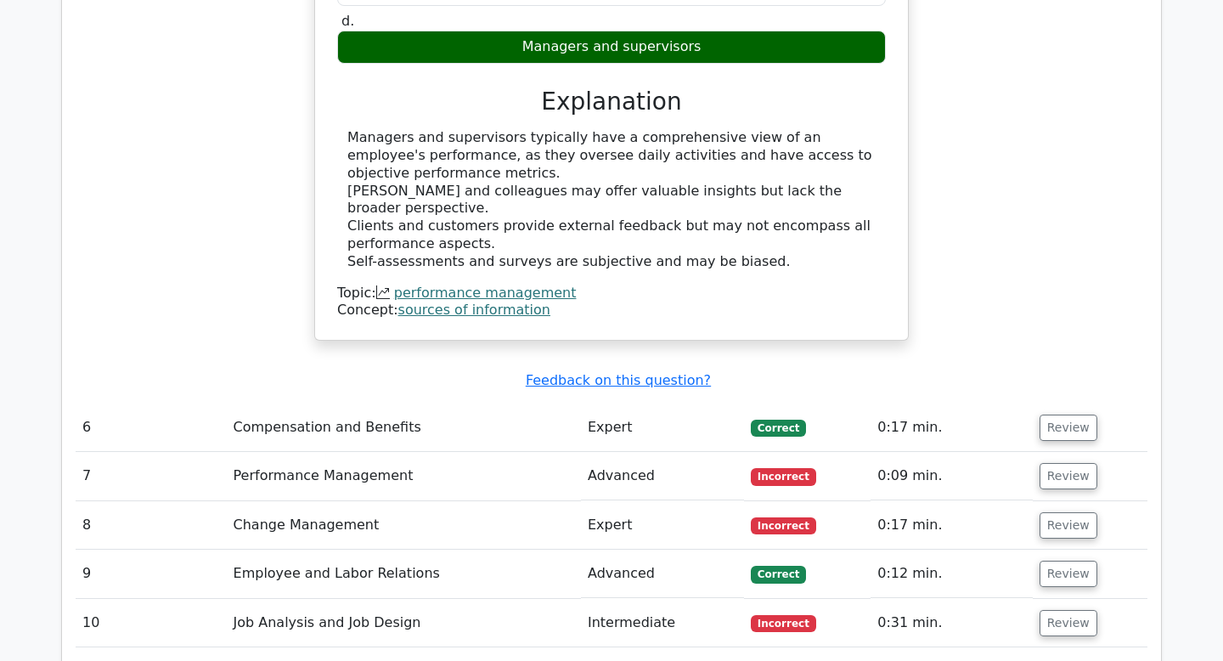
scroll to position [2603, 0]
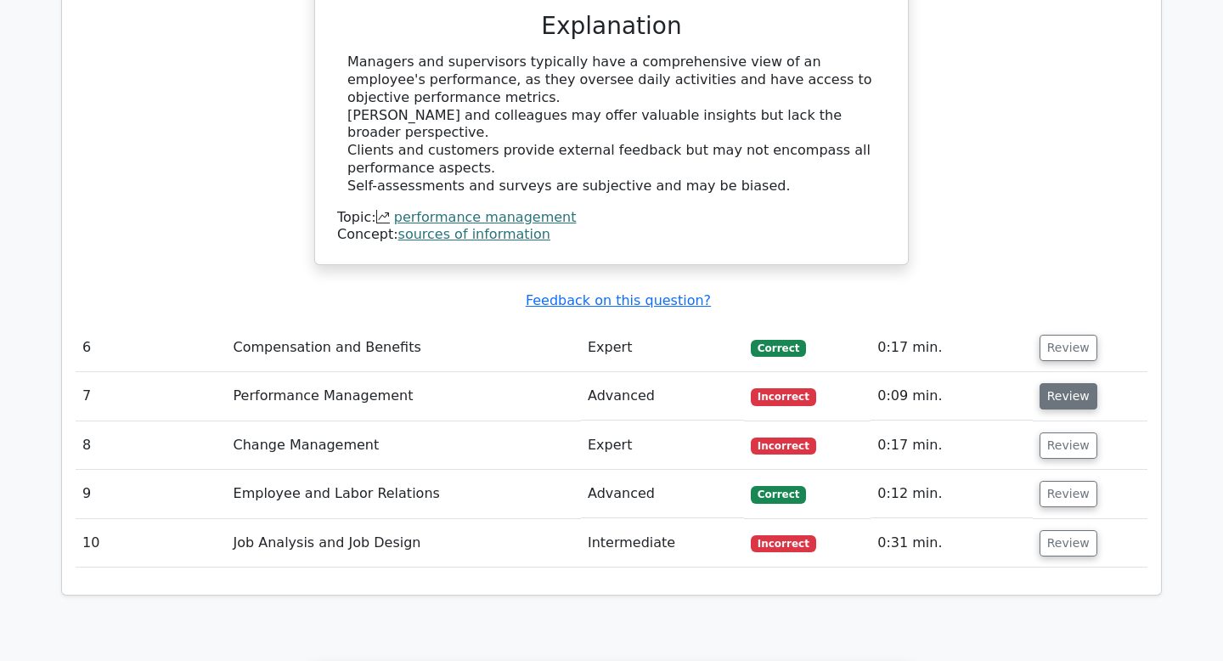
click at [1046, 383] on button "Review" at bounding box center [1068, 396] width 58 height 26
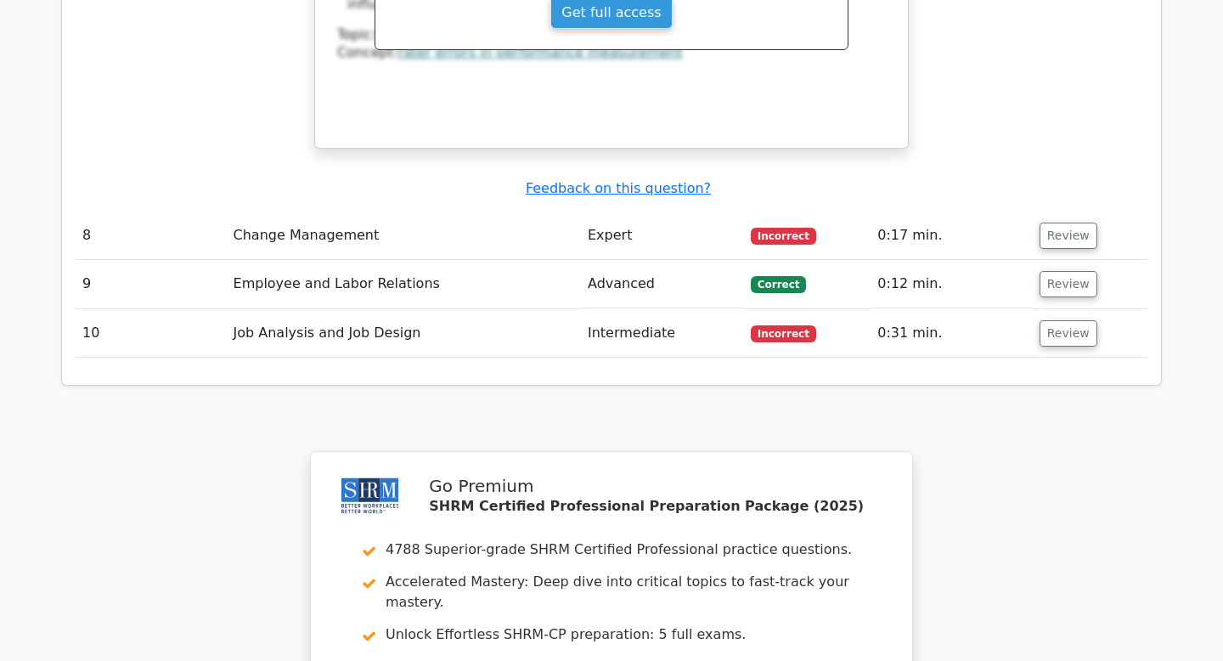
scroll to position [3329, 0]
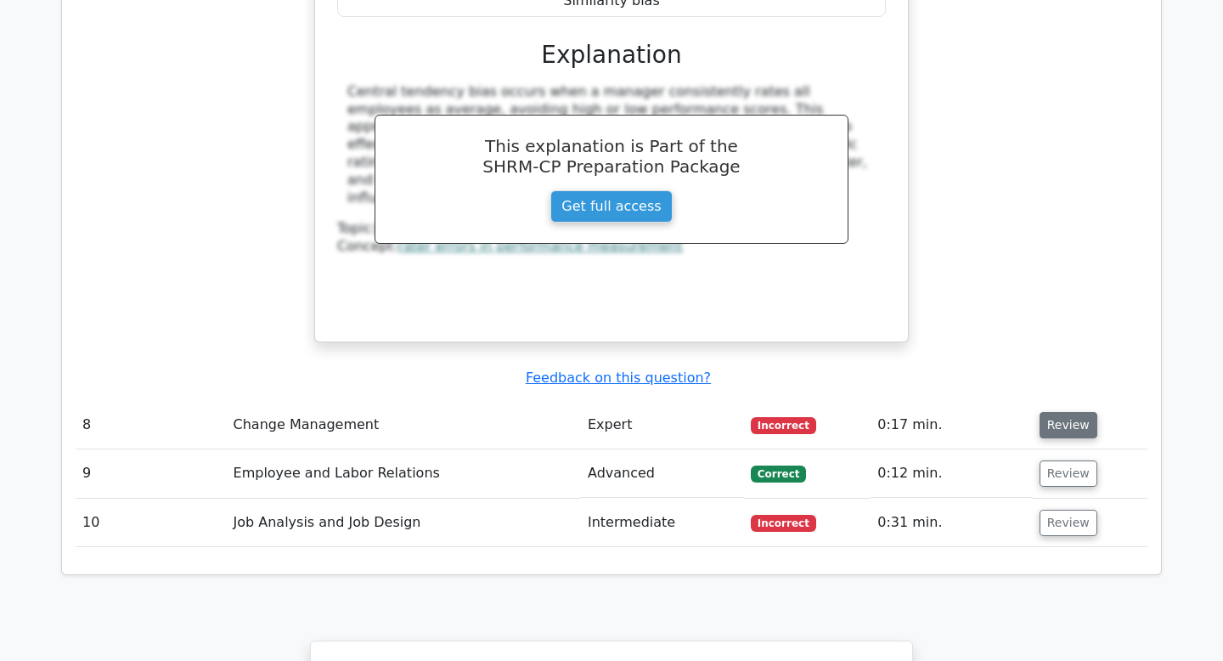
click at [1039, 412] on button "Review" at bounding box center [1068, 425] width 58 height 26
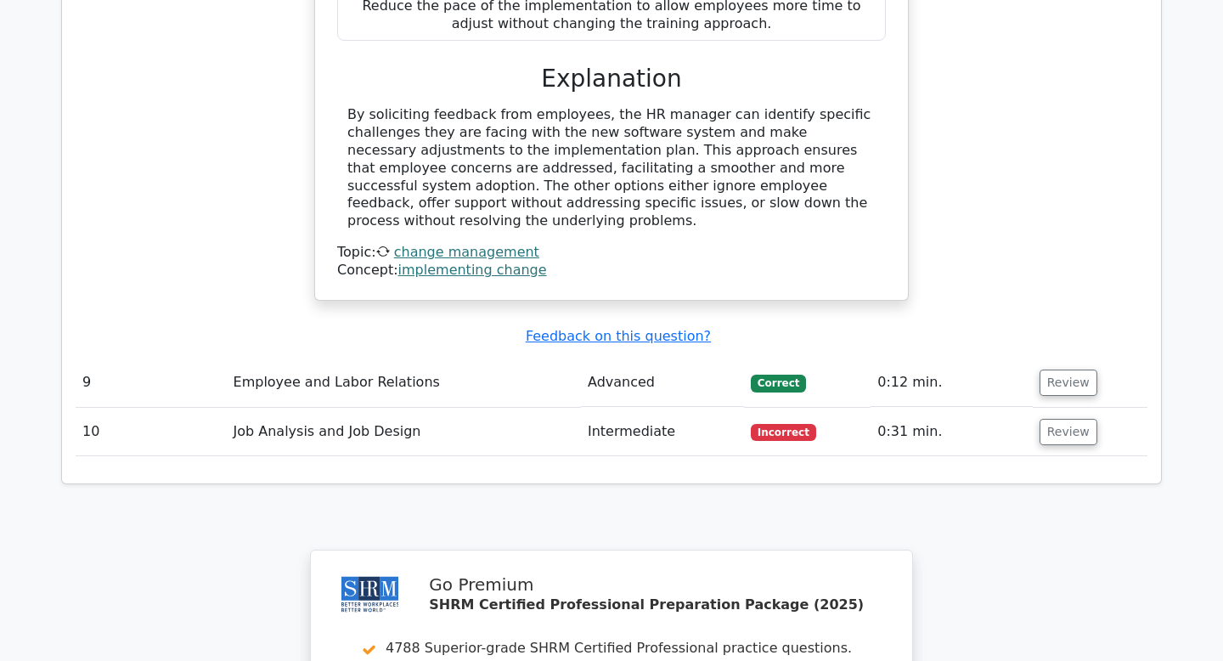
scroll to position [4181, 0]
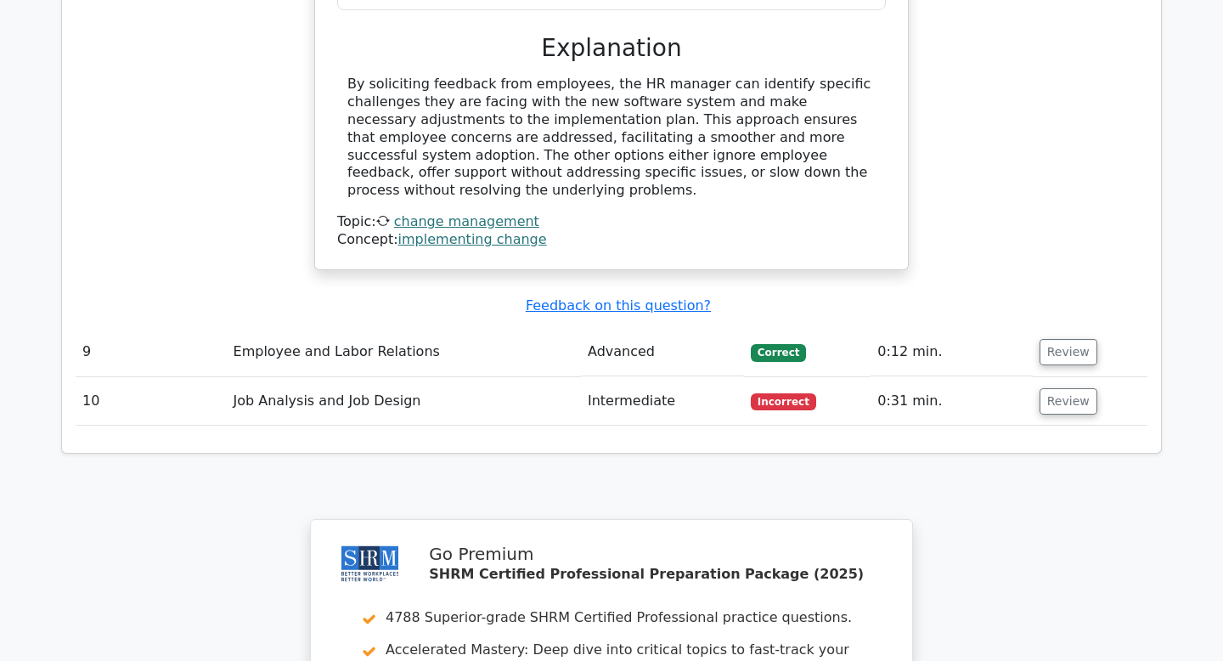
click at [1055, 377] on td "Review" at bounding box center [1090, 401] width 115 height 48
click at [1057, 388] on button "Review" at bounding box center [1068, 401] width 58 height 26
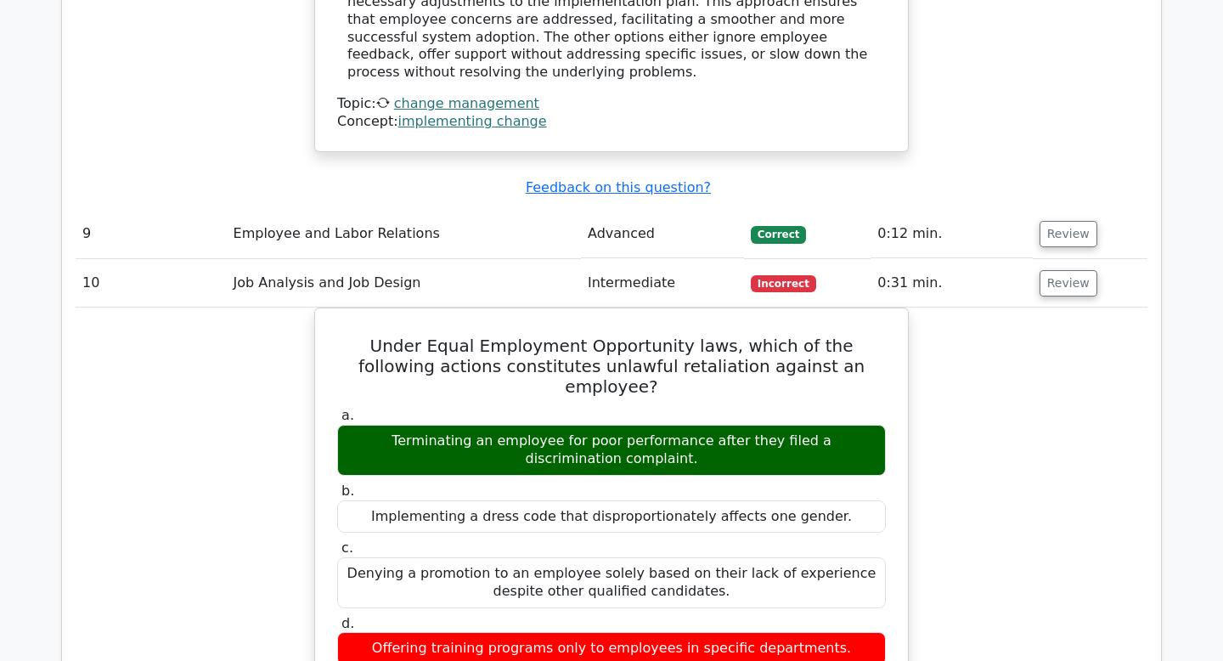
scroll to position [4105, 0]
